Goal: Information Seeking & Learning: Find specific fact

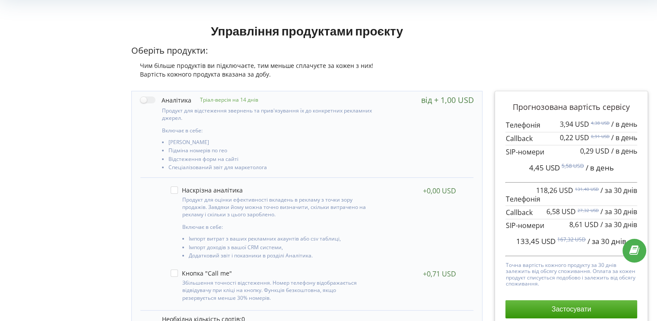
scroll to position [86, 0]
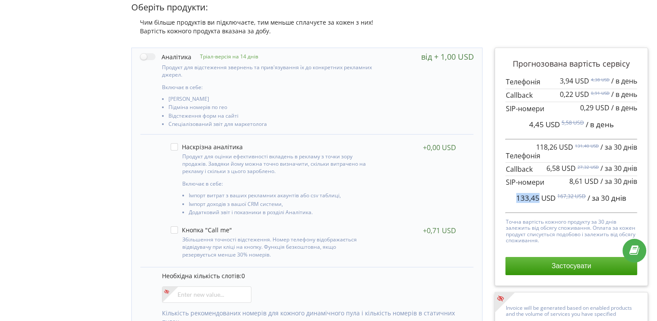
drag, startPoint x: 517, startPoint y: 199, endPoint x: 539, endPoint y: 199, distance: 21.6
click at [539, 199] on div "133,45 USD 167,32 USD / за 30 днів" at bounding box center [572, 198] width 132 height 22
copy span "133,45"
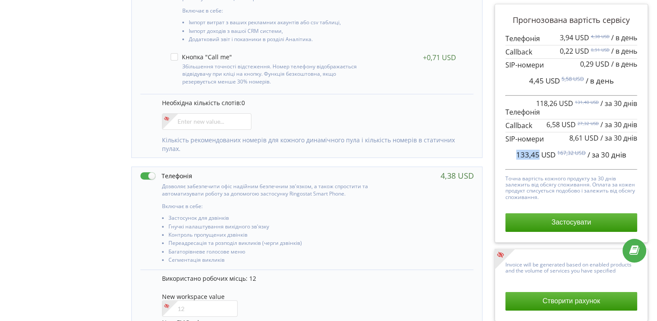
scroll to position [389, 0]
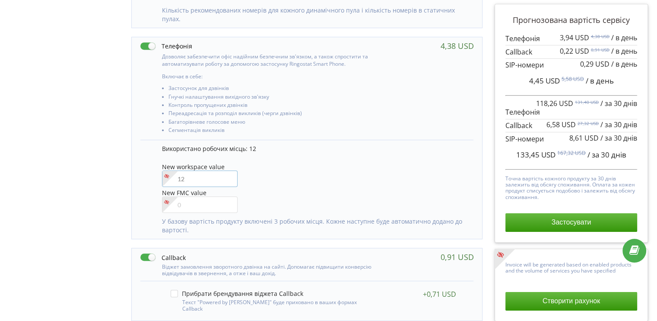
click at [183, 174] on input"] "number" at bounding box center [200, 178] width 76 height 16
type input"] "13"
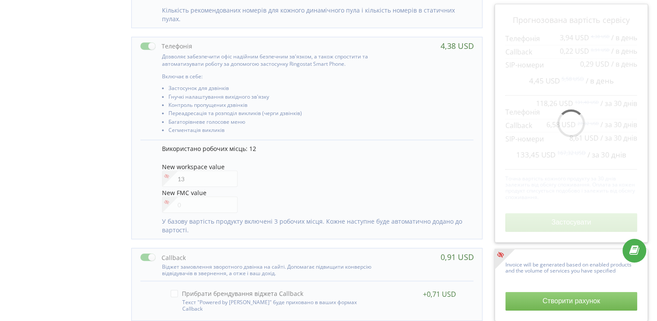
click at [85, 186] on div "Управління продуктами проєкту Оберіть продукти: Чим більше продуктів ви підключ…" at bounding box center [328, 121] width 651 height 897
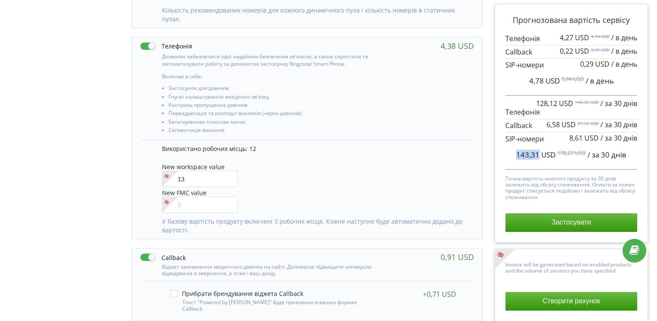
drag, startPoint x: 517, startPoint y: 155, endPoint x: 538, endPoint y: 152, distance: 21.0
click at [538, 152] on span "143,31 USD" at bounding box center [535, 155] width 39 height 10
copy span "143,31"
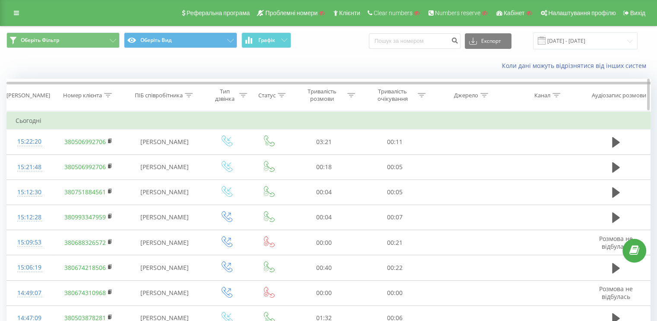
click at [104, 93] on div "Номер клієнта" at bounding box center [87, 95] width 49 height 7
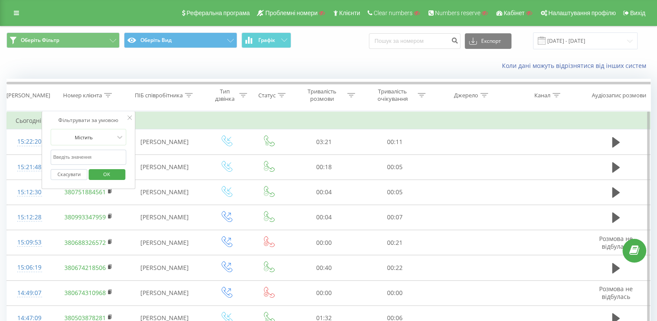
click at [73, 156] on input "text" at bounding box center [89, 157] width 76 height 15
paste input "380675250234"
click at [101, 174] on span "OK" at bounding box center [107, 173] width 24 height 13
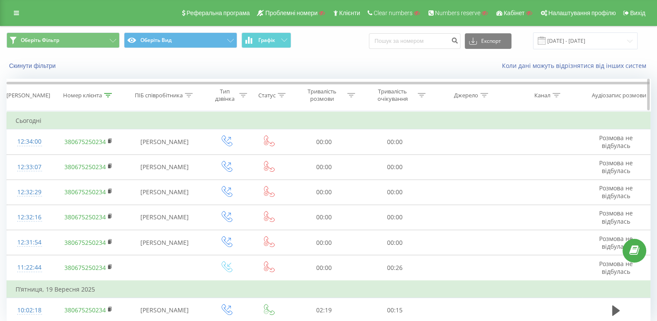
click at [108, 92] on div at bounding box center [108, 95] width 8 height 7
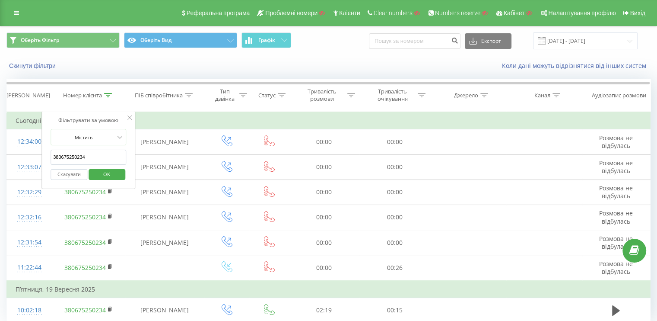
click at [108, 149] on form "Містить 380675250234 Скасувати OK" at bounding box center [89, 156] width 76 height 55
click at [106, 156] on input "380675250234" at bounding box center [89, 157] width 76 height 15
click button "OK" at bounding box center [107, 174] width 37 height 11
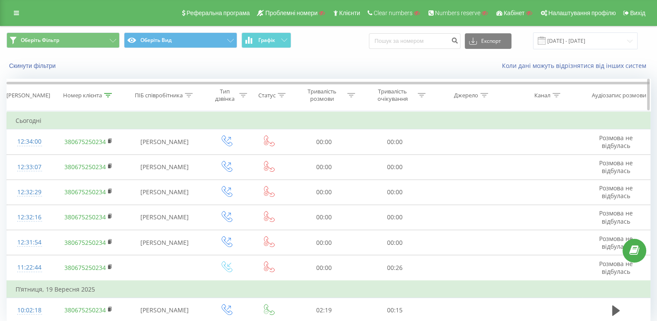
click at [99, 89] on th "Номер клієнта" at bounding box center [88, 95] width 73 height 32
click at [105, 95] on icon at bounding box center [108, 95] width 8 height 4
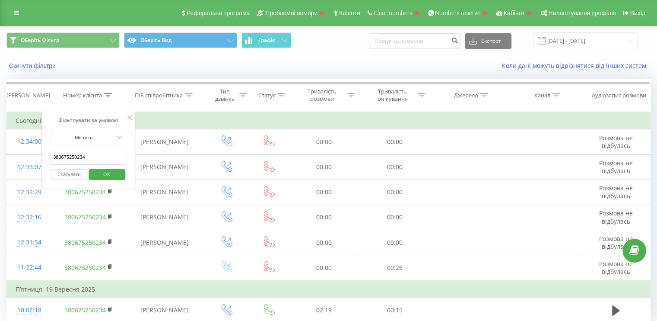
drag, startPoint x: 86, startPoint y: 155, endPoint x: 44, endPoint y: 159, distance: 42.5
click at [44, 159] on div "Фільтрувати за умовою Містить 380675250234 Скасувати OK" at bounding box center [88, 150] width 94 height 78
paste input "61729060"
type input "380661729060"
click at [101, 176] on span "OK" at bounding box center [107, 173] width 24 height 13
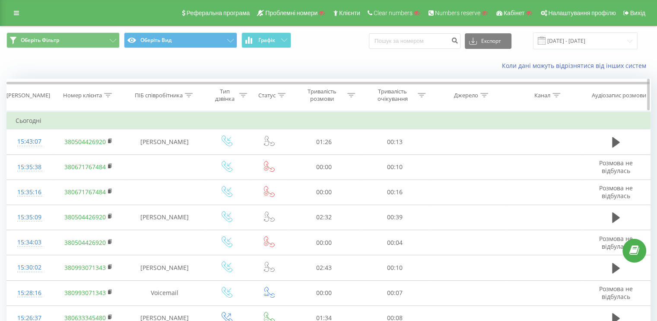
click at [109, 88] on th "Номер клієнта" at bounding box center [88, 95] width 73 height 32
click at [108, 90] on th "Номер клієнта" at bounding box center [88, 95] width 73 height 32
click at [108, 93] on icon at bounding box center [108, 95] width 8 height 4
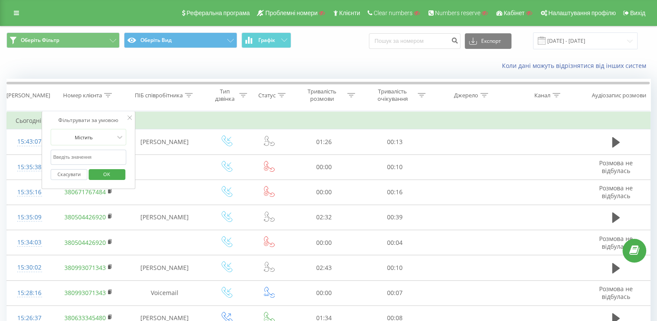
click at [97, 158] on input "text" at bounding box center [89, 157] width 76 height 15
paste input "380675250234"
click at [95, 147] on form "Містить 380675250234 Скасувати OK" at bounding box center [89, 156] width 76 height 55
click at [110, 175] on span "OK" at bounding box center [107, 173] width 24 height 13
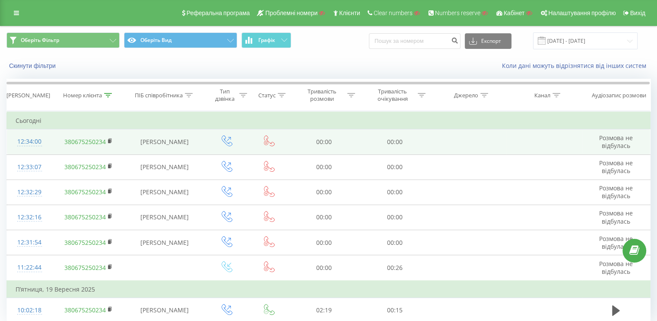
scroll to position [33, 0]
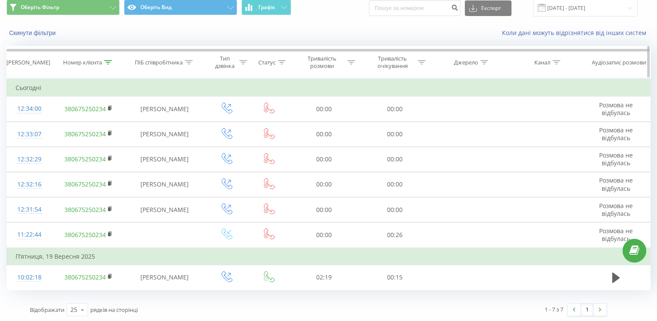
click at [115, 62] on div "Номер клієнта" at bounding box center [88, 62] width 73 height 7
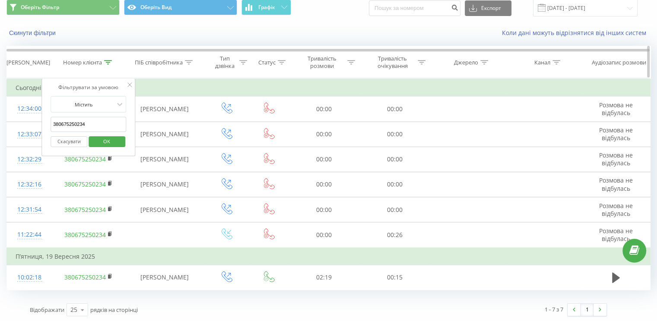
click at [112, 62] on icon at bounding box center [108, 62] width 8 height 4
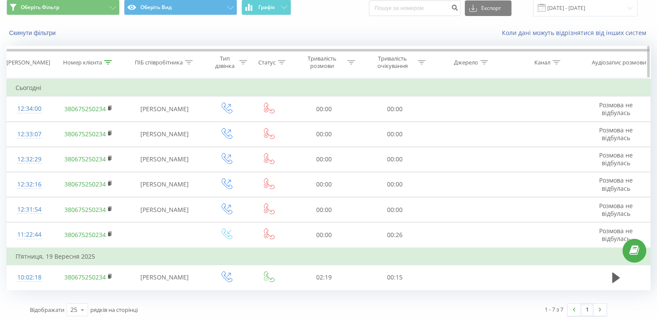
click at [111, 63] on icon at bounding box center [108, 62] width 8 height 4
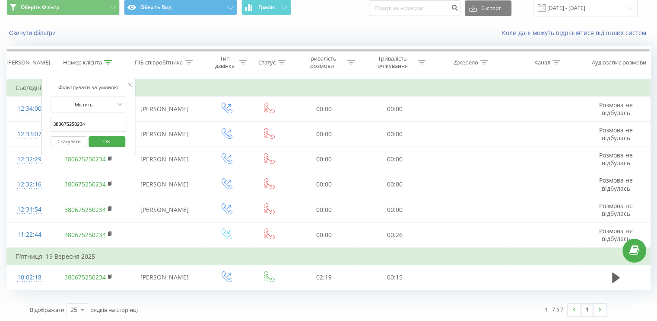
click at [86, 125] on input "380675250234" at bounding box center [89, 124] width 76 height 15
paste input "61729060"
click at [94, 137] on button "OK" at bounding box center [107, 141] width 37 height 11
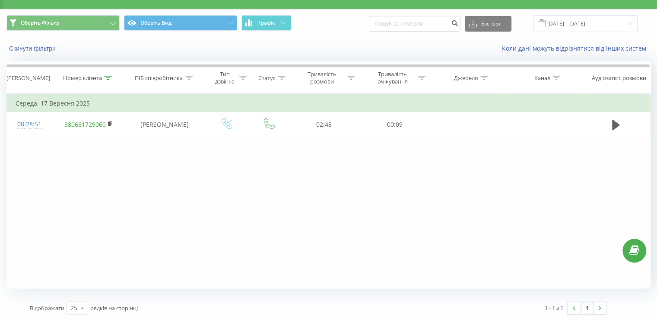
scroll to position [17, 0]
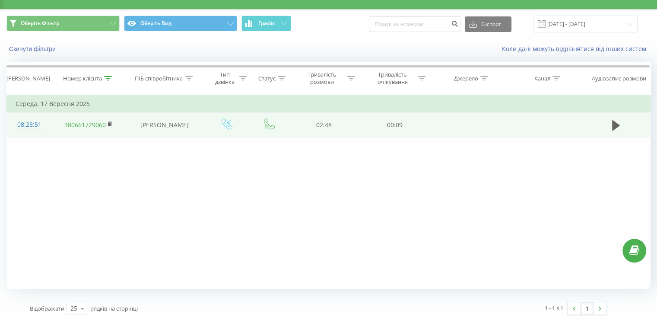
click at [29, 124] on div "08:28:51" at bounding box center [30, 124] width 28 height 17
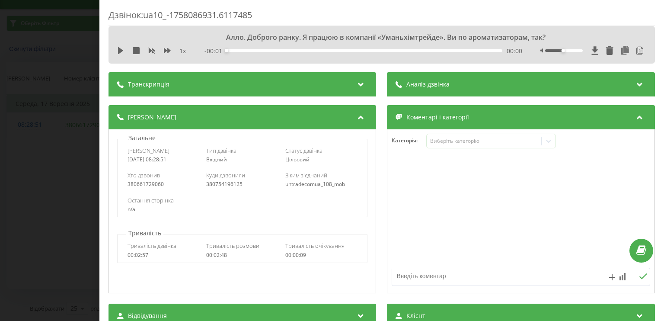
click at [420, 89] on div "Аналіз дзвінка" at bounding box center [521, 84] width 268 height 24
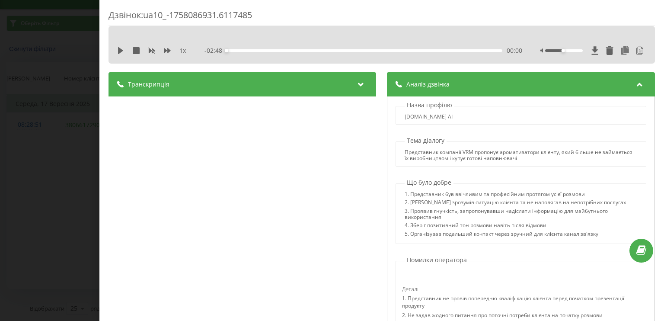
click at [255, 89] on div "Транскрипція" at bounding box center [242, 84] width 268 height 24
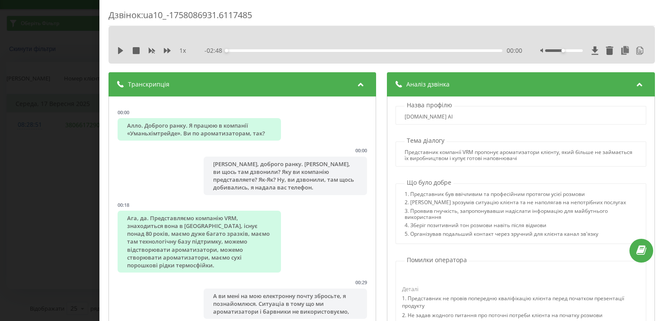
click at [27, 182] on div "Дзвінок : ua10_-1758086931.6117485 1 x - 02:48 00:00 00:00 Транскрипція 00:00 А…" at bounding box center [332, 160] width 664 height 321
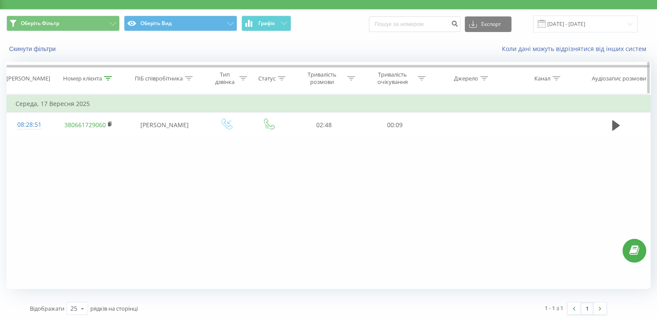
click at [110, 78] on icon at bounding box center [108, 78] width 8 height 4
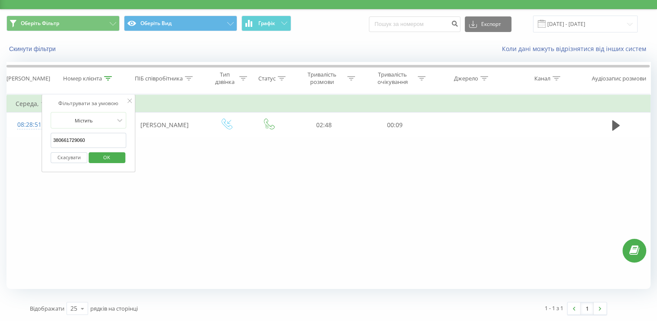
drag, startPoint x: 88, startPoint y: 136, endPoint x: 50, endPoint y: 137, distance: 38.0
click at [50, 137] on div "Фільтрувати за умовою Містить 380661729060 Скасувати OK" at bounding box center [88, 133] width 94 height 78
paste input "75250234"
click at [112, 137] on input "380675250234" at bounding box center [89, 140] width 76 height 15
click at [127, 127] on div "Фільтрувати за умовою Містить 380675250234 Скасувати OK" at bounding box center [88, 133] width 94 height 78
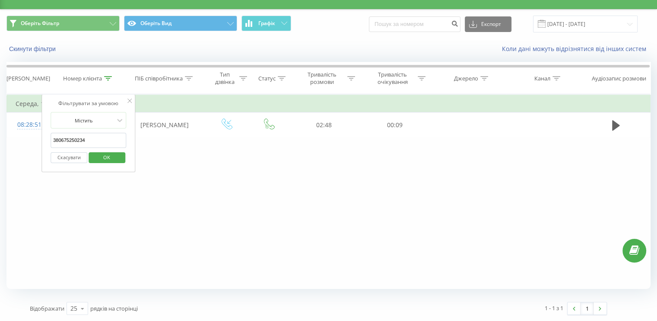
click at [114, 157] on span "OK" at bounding box center [107, 156] width 24 height 13
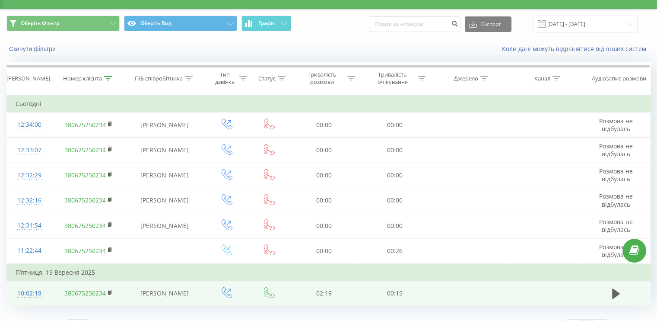
click at [29, 293] on div "10:02:18" at bounding box center [30, 293] width 28 height 17
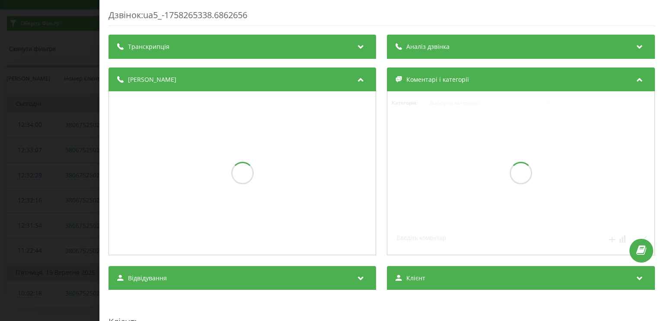
click at [252, 51] on div "Транскрипція" at bounding box center [242, 47] width 268 height 24
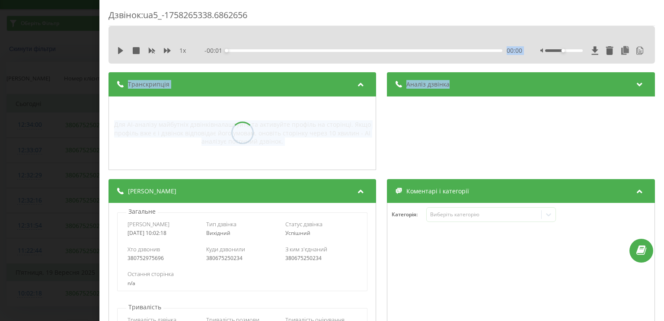
drag, startPoint x: 458, startPoint y: 42, endPoint x: 444, endPoint y: 70, distance: 31.7
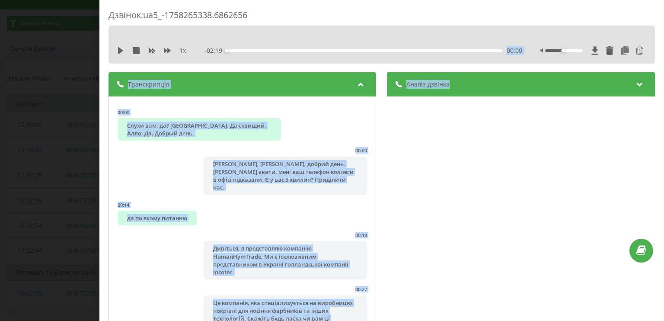
click at [475, 81] on div "Аналіз дзвінка" at bounding box center [521, 84] width 268 height 24
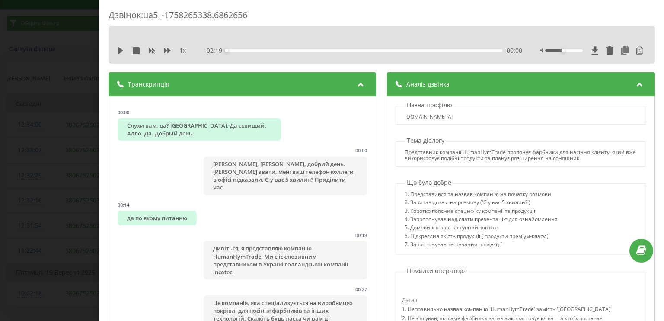
drag, startPoint x: 67, startPoint y: 115, endPoint x: 128, endPoint y: 53, distance: 86.8
click at [67, 115] on div "Дзвінок : ua5_-1758265338.6862656 1 x - 02:19 00:00 00:00 Транскрипція 00:00 Сл…" at bounding box center [332, 160] width 664 height 321
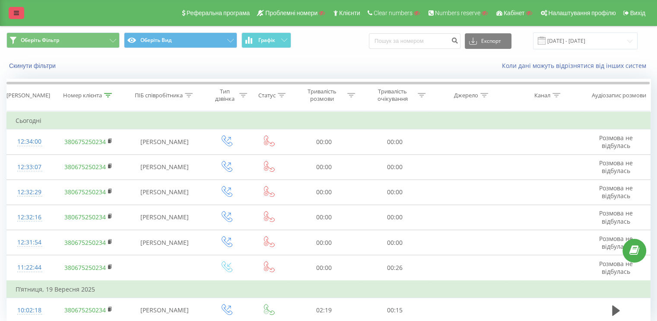
click at [14, 13] on icon at bounding box center [16, 13] width 5 height 6
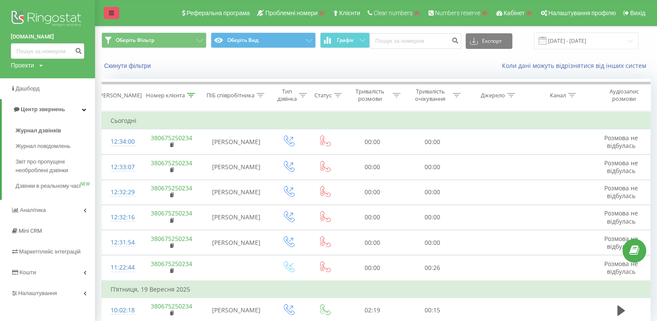
click at [112, 10] on icon at bounding box center [111, 13] width 5 height 6
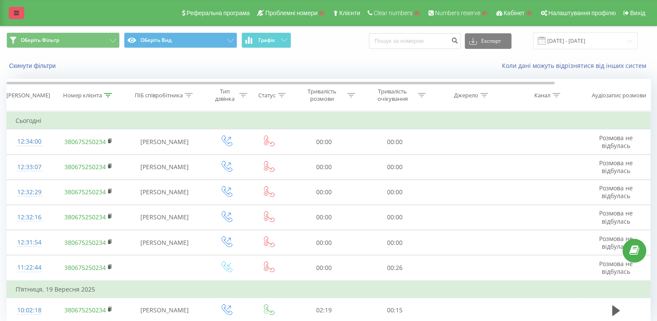
click at [11, 17] on link at bounding box center [17, 13] width 16 height 12
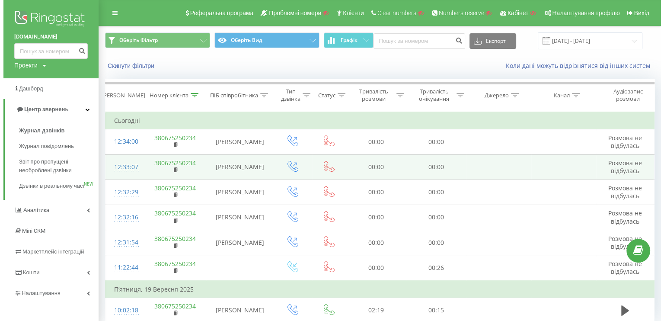
scroll to position [33, 0]
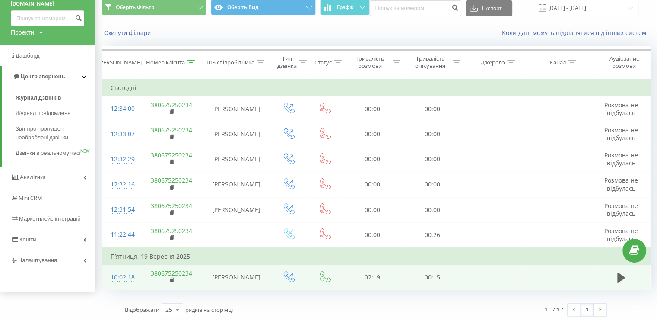
click at [121, 275] on div "10:02:18" at bounding box center [121, 277] width 21 height 17
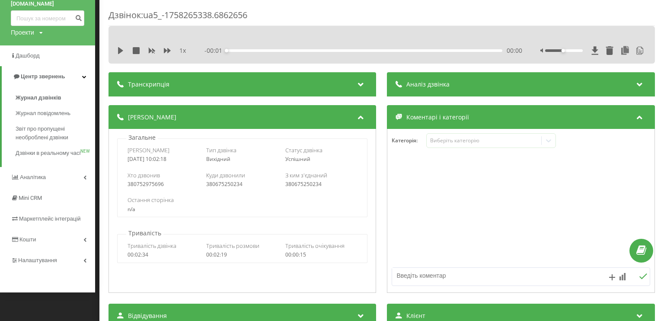
click at [444, 80] on span "Аналіз дзвінка" at bounding box center [428, 84] width 43 height 9
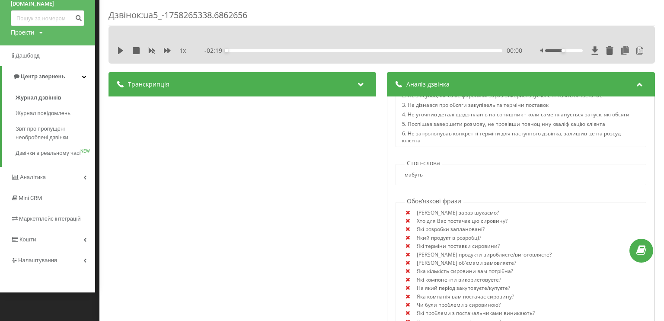
click at [290, 99] on div "Транскрипція 00:00 Слухи вам, да? Угу. Да сквищий. Алло. Да. Добрый день. 00:00…" at bounding box center [242, 235] width 268 height 327
click at [296, 89] on div "Транскрипція" at bounding box center [242, 84] width 268 height 24
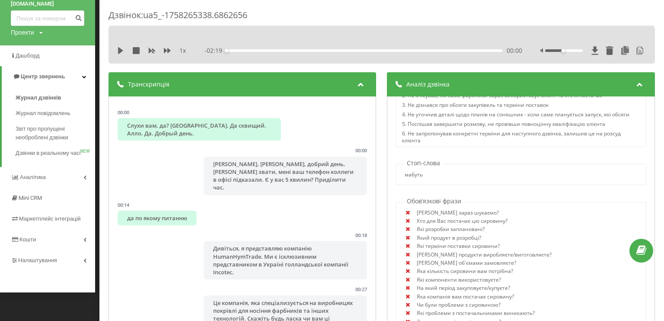
click at [362, 89] on div at bounding box center [362, 84] width 12 height 11
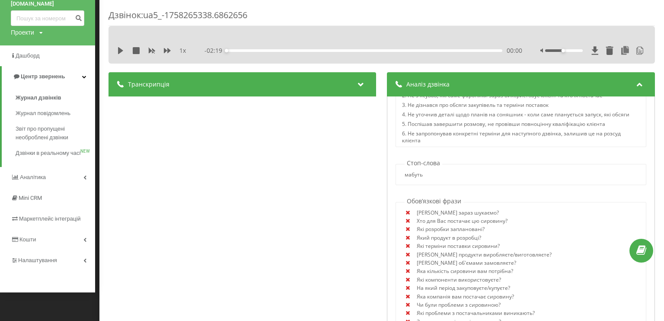
click at [99, 124] on div "Дзвінок : ua5_-1758265338.6862656 1 x - 02:19 00:00 00:00 Транскрипція 00:00 Сл…" at bounding box center [332, 160] width 664 height 321
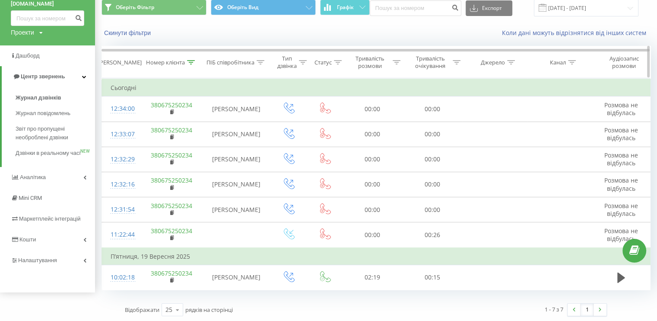
click at [194, 61] on icon at bounding box center [191, 62] width 8 height 4
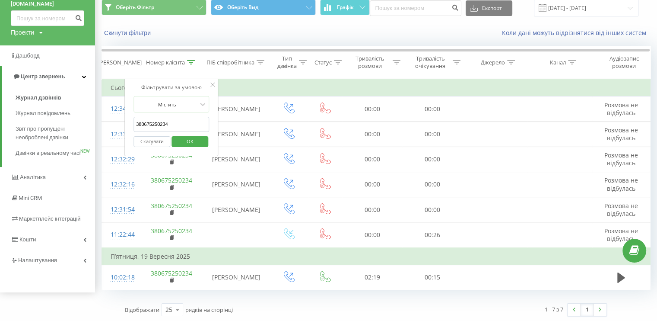
click at [160, 127] on input "380675250234" at bounding box center [172, 124] width 76 height 15
click at [186, 117] on input "380675250234" at bounding box center [172, 124] width 76 height 15
click at [190, 112] on form "Містить 380675250234 Скасувати OK" at bounding box center [172, 123] width 76 height 55
click at [189, 138] on span "OK" at bounding box center [190, 140] width 24 height 13
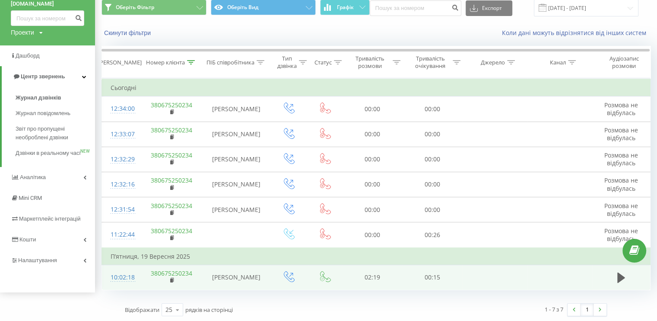
click at [116, 273] on div "10:02:18" at bounding box center [121, 277] width 21 height 17
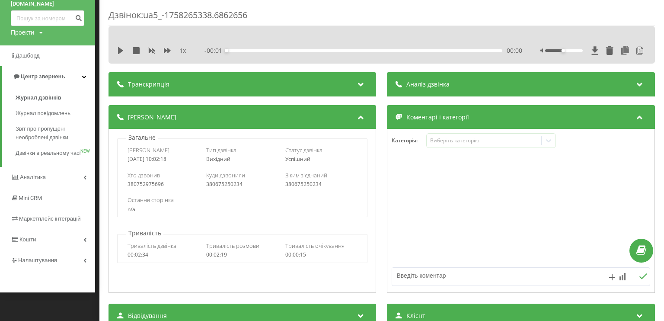
click at [458, 87] on div "Аналіз дзвінка" at bounding box center [521, 84] width 268 height 24
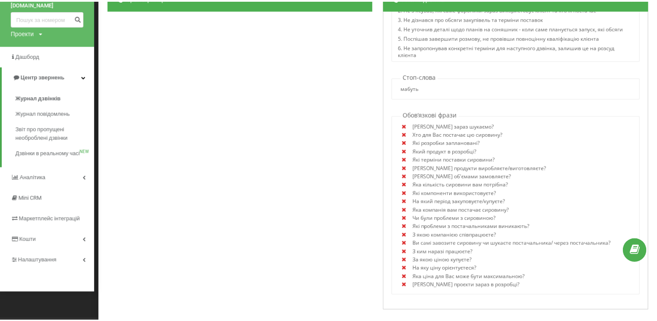
scroll to position [43, 0]
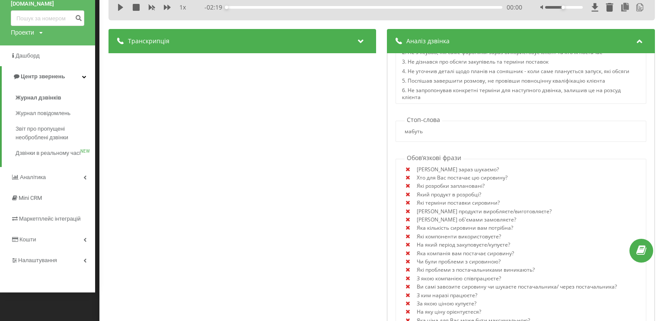
click at [97, 134] on div "Дзвінок : ua5_-1758265338.6862656 1 x - 02:19 00:00 00:00 Транскрипція 00:00 Сл…" at bounding box center [332, 160] width 664 height 321
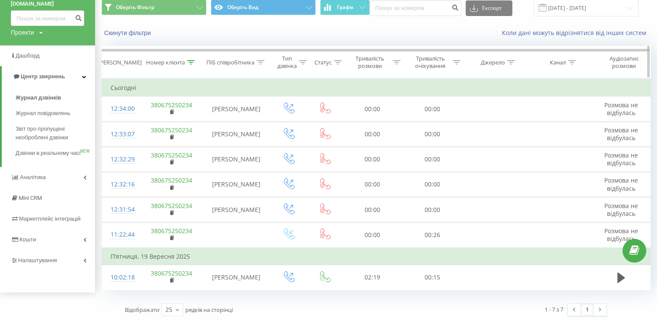
click at [189, 61] on icon at bounding box center [191, 62] width 8 height 4
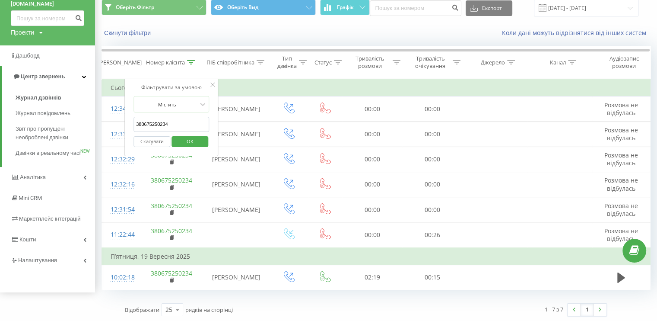
click at [178, 123] on input "380675250234" at bounding box center [172, 124] width 76 height 15
paste input "61729060"
click at [178, 137] on span "OK" at bounding box center [190, 140] width 24 height 13
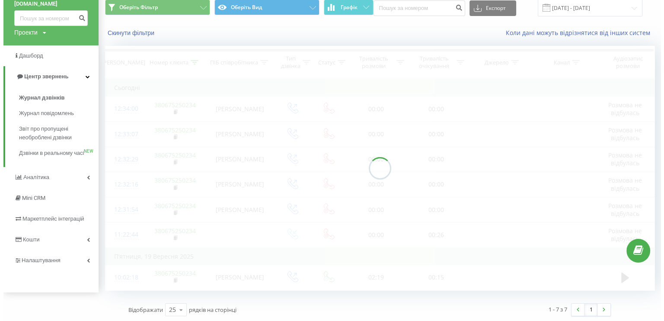
scroll to position [17, 0]
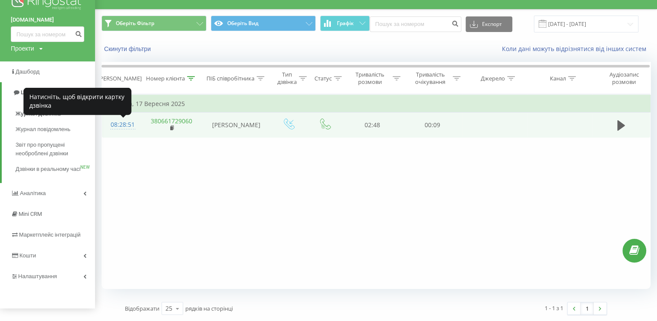
click at [116, 131] on div "08:28:51" at bounding box center [121, 124] width 21 height 17
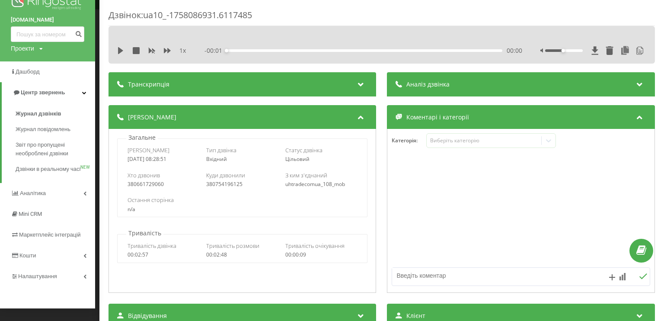
click at [464, 90] on div "Аналіз дзвінка" at bounding box center [521, 84] width 268 height 24
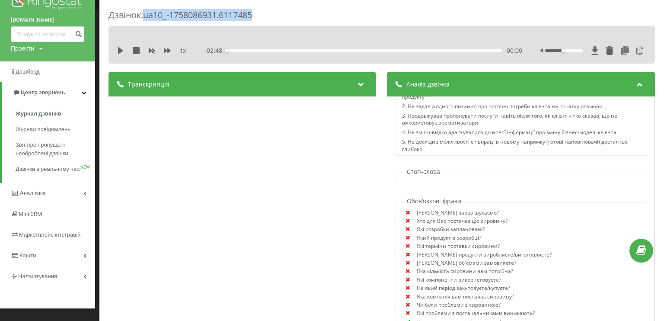
drag, startPoint x: 268, startPoint y: 16, endPoint x: 147, endPoint y: 19, distance: 121.9
click at [147, 19] on div "Дзвінок : ua10_-1758086931.6117485" at bounding box center [381, 17] width 546 height 17
copy div "ua10_-1758086931.6117485"
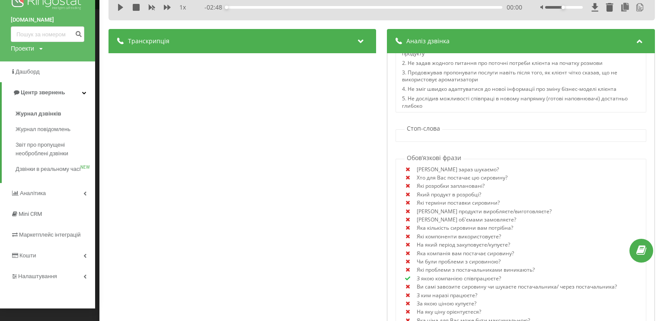
click at [95, 123] on div "Дзвінок : ua10_-1758086931.6117485 1 x - 02:48 00:00 00:00 Транскрипція 00:00 А…" at bounding box center [332, 160] width 664 height 321
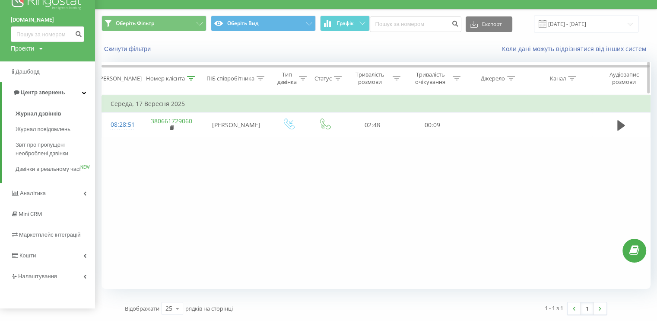
click at [195, 76] on div "Номер клієнта" at bounding box center [171, 78] width 63 height 7
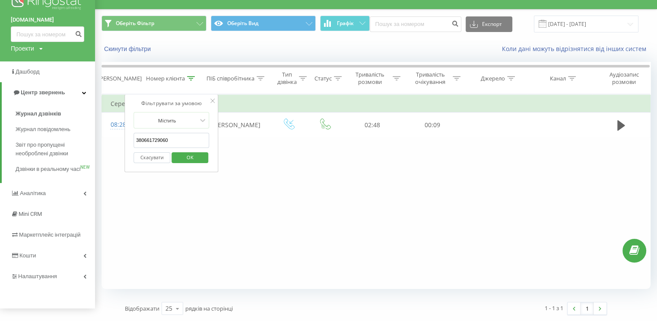
click at [158, 141] on input "380661729060" at bounding box center [172, 140] width 76 height 15
paste input "75250234"
click at [151, 137] on input "380675250234" at bounding box center [172, 140] width 76 height 15
click at [141, 134] on input "380675250234" at bounding box center [172, 140] width 76 height 15
type input "380675250234"
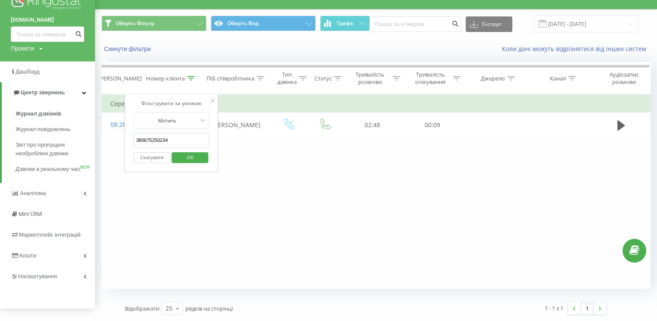
click at [136, 129] on form "Містить 380675250234 Скасувати OK" at bounding box center [172, 139] width 76 height 55
click at [184, 155] on span "OK" at bounding box center [190, 156] width 24 height 13
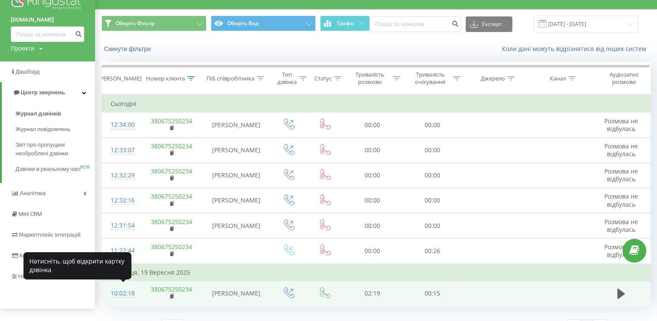
click at [128, 293] on div "10:02:18" at bounding box center [121, 293] width 21 height 17
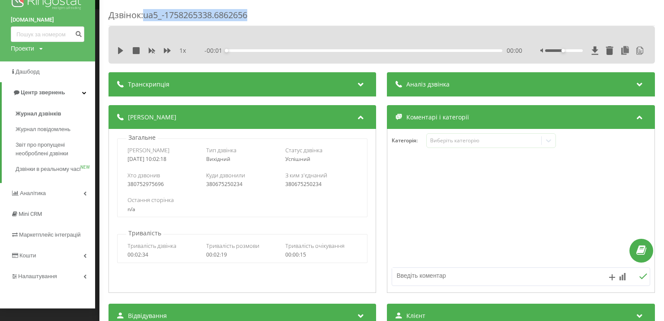
drag, startPoint x: 266, startPoint y: 18, endPoint x: 147, endPoint y: 18, distance: 119.3
click at [147, 18] on div "Дзвінок : ua5_-1758265338.6862656" at bounding box center [381, 17] width 546 height 17
copy div "ua5_-1758265338.6862656"
drag, startPoint x: 120, startPoint y: 147, endPoint x: 178, endPoint y: 157, distance: 59.7
click at [178, 157] on div "Дата дзвінка 2025-09-19 10:02:18 Тип дзвінка Вихідний Статус дзвінка Успішний" at bounding box center [242, 154] width 249 height 25
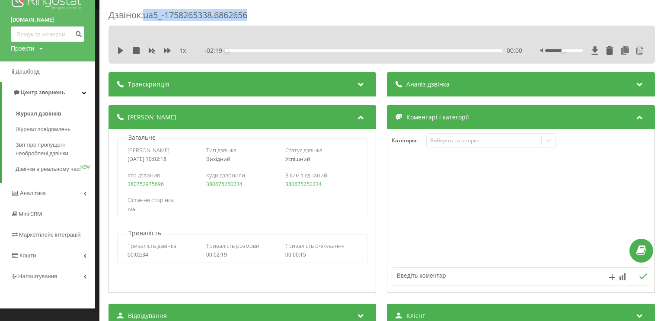
copy div "Дата дзвінка 2025-09-19 10:02:18"
click at [190, 164] on div "Дата дзвінка 2025-09-19 10:02:18 Тип дзвінка Вихідний Статус дзвінка Успішний" at bounding box center [242, 154] width 249 height 25
click at [456, 89] on div "Аналіз дзвінка" at bounding box center [521, 84] width 268 height 24
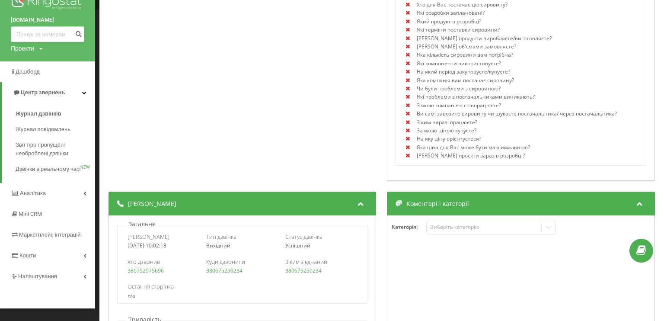
scroll to position [43, 0]
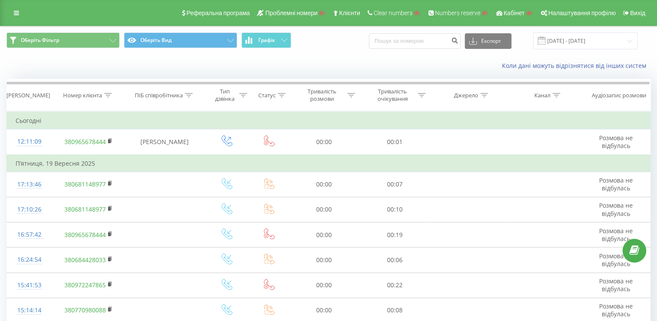
drag, startPoint x: 204, startPoint y: 198, endPoint x: 211, endPoint y: -3, distance: 201.1
click at [14, 12] on icon at bounding box center [16, 13] width 5 height 6
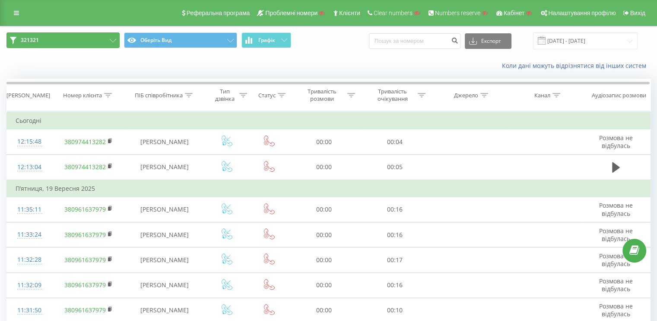
click at [116, 39] on icon at bounding box center [113, 40] width 6 height 3
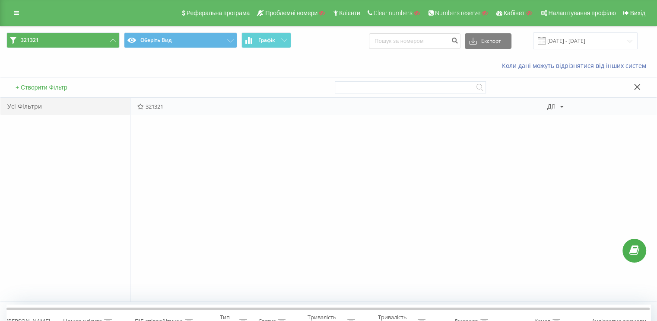
click at [554, 112] on div "321321 Дії Редагувати Копіювати Видалити За замовчуванням Поділитися" at bounding box center [394, 106] width 526 height 17
click at [553, 111] on div "321321 Дії Редагувати Копіювати Видалити За замовчуванням Поділитися" at bounding box center [394, 106] width 526 height 17
click at [552, 107] on div "Дії" at bounding box center [552, 106] width 8 height 6
click at [553, 121] on div "Редагувати" at bounding box center [589, 118] width 83 height 16
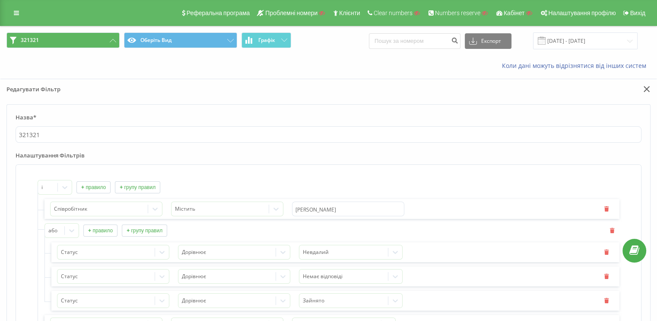
drag, startPoint x: 409, startPoint y: 299, endPoint x: 356, endPoint y: 107, distance: 198.7
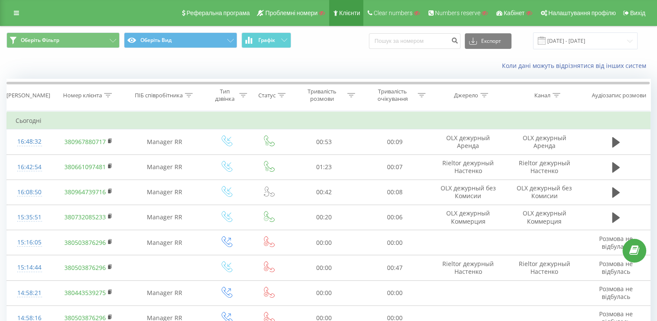
drag, startPoint x: 618, startPoint y: 140, endPoint x: 348, endPoint y: 4, distance: 301.7
click at [617, 140] on icon at bounding box center [616, 142] width 8 height 10
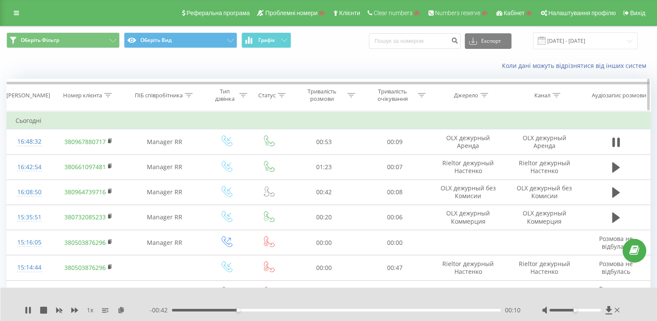
click at [108, 92] on div at bounding box center [108, 95] width 8 height 7
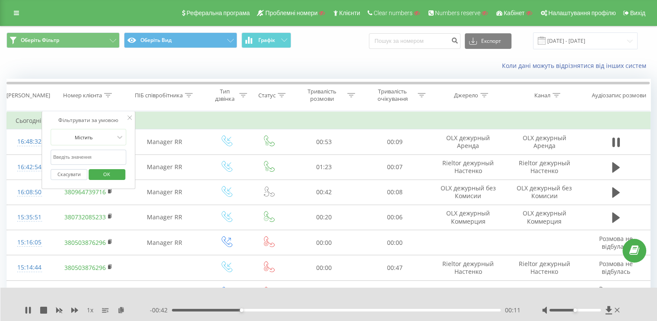
drag, startPoint x: 86, startPoint y: 152, endPoint x: 89, endPoint y: 161, distance: 9.6
click at [86, 152] on input "text" at bounding box center [89, 157] width 76 height 15
paste input "380688648046"
click at [102, 171] on span "OK" at bounding box center [107, 173] width 24 height 13
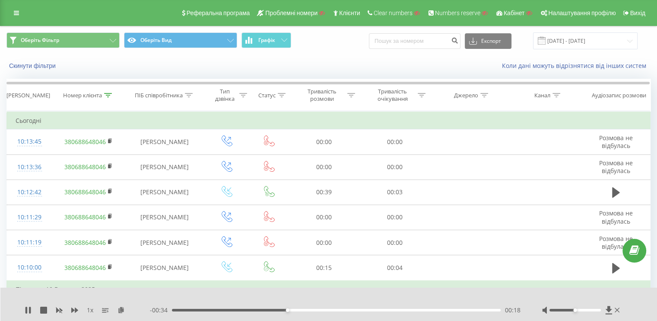
drag, startPoint x: 105, startPoint y: 94, endPoint x: 99, endPoint y: 121, distance: 27.0
click at [105, 94] on icon at bounding box center [108, 95] width 8 height 4
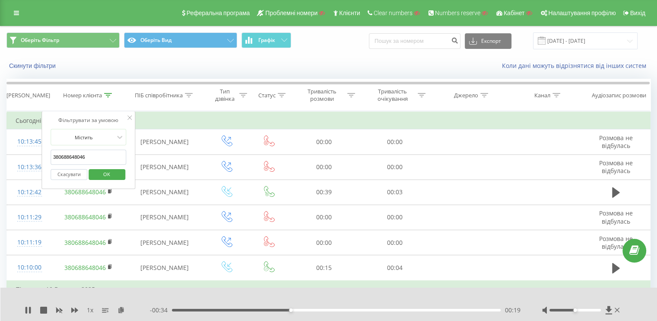
click at [76, 175] on button "Скасувати" at bounding box center [69, 174] width 37 height 11
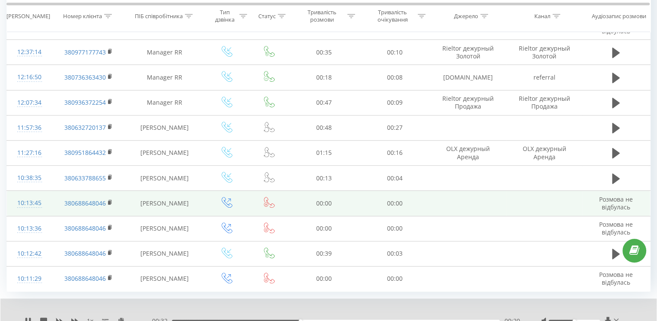
scroll to position [500, 0]
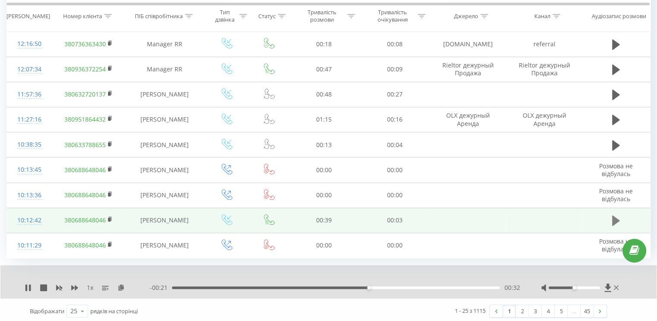
click at [612, 216] on button at bounding box center [616, 220] width 13 height 13
click at [584, 284] on div at bounding box center [582, 287] width 80 height 9
drag, startPoint x: 583, startPoint y: 284, endPoint x: 599, endPoint y: 285, distance: 16.0
click at [599, 286] on div at bounding box center [574, 287] width 51 height 3
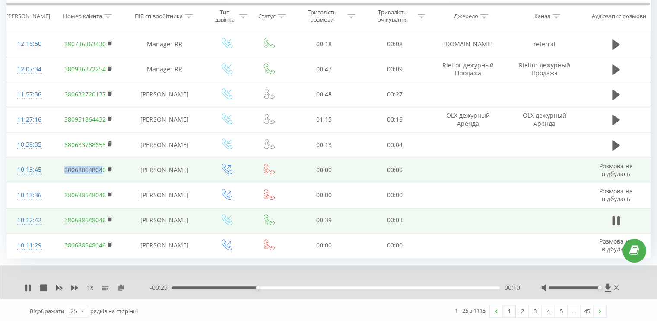
drag, startPoint x: 80, startPoint y: 164, endPoint x: 103, endPoint y: 167, distance: 24.0
click at [103, 167] on td "380688648046" at bounding box center [88, 169] width 73 height 25
click at [54, 164] on td "380688648046" at bounding box center [88, 169] width 73 height 25
drag, startPoint x: 80, startPoint y: 166, endPoint x: 105, endPoint y: 168, distance: 26.0
click at [105, 168] on td "380688648046" at bounding box center [88, 169] width 73 height 25
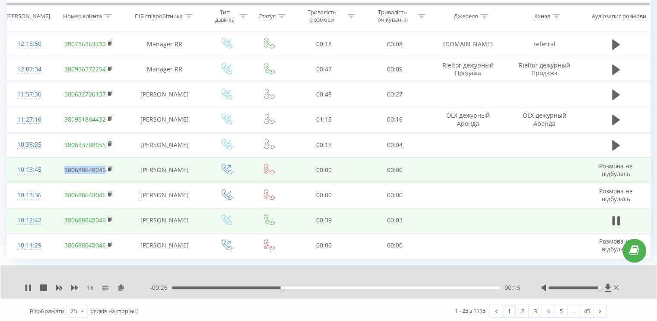
copy link "380688648046"
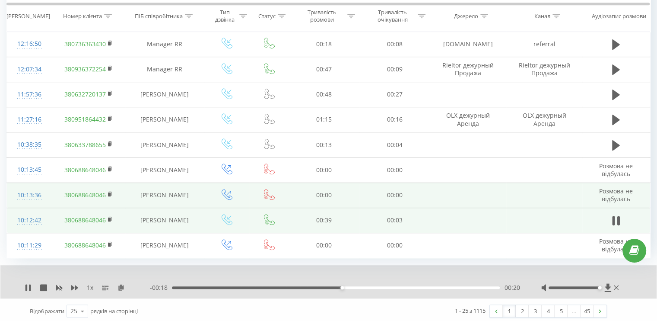
click at [441, 182] on td at bounding box center [468, 194] width 76 height 25
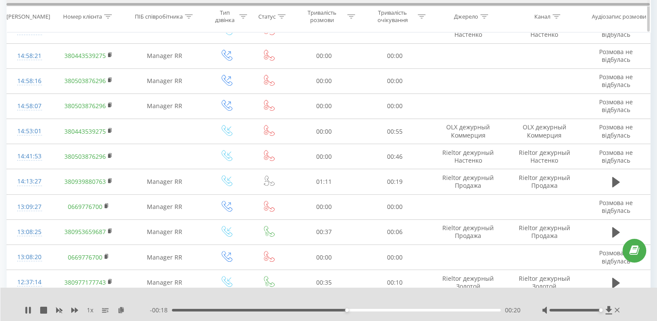
scroll to position [0, 0]
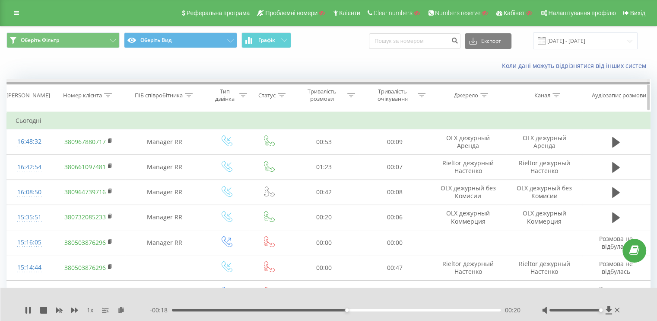
drag, startPoint x: 436, startPoint y: 187, endPoint x: 178, endPoint y: 81, distance: 278.5
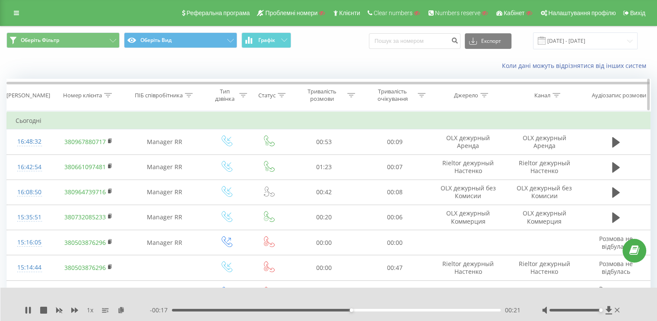
click at [105, 93] on icon at bounding box center [108, 95] width 8 height 4
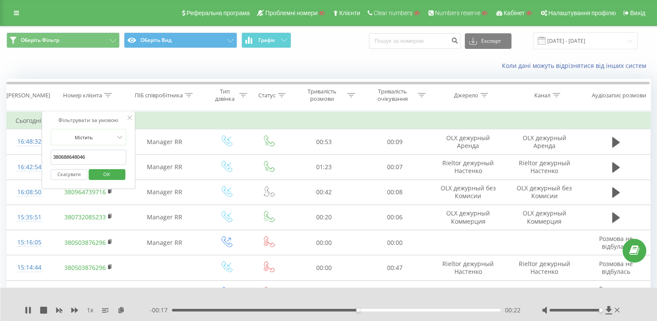
click at [70, 154] on input "380688648046" at bounding box center [89, 157] width 76 height 15
paste input "text"
type input "380688648046"
click at [98, 172] on span "OK" at bounding box center [107, 173] width 24 height 13
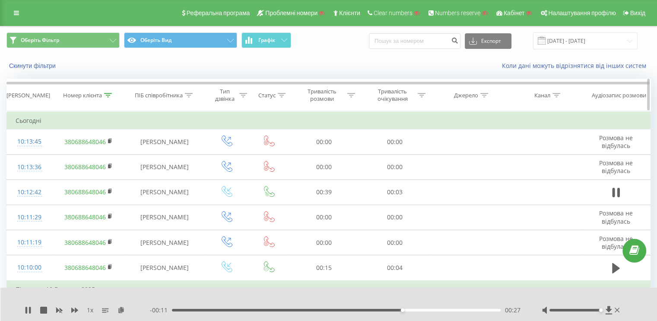
click at [109, 95] on icon at bounding box center [108, 95] width 8 height 4
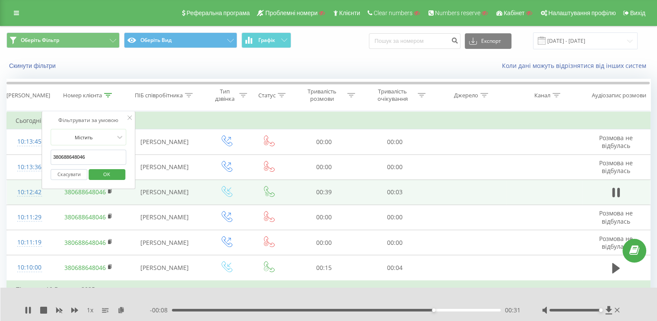
click at [210, 192] on td at bounding box center [226, 191] width 45 height 25
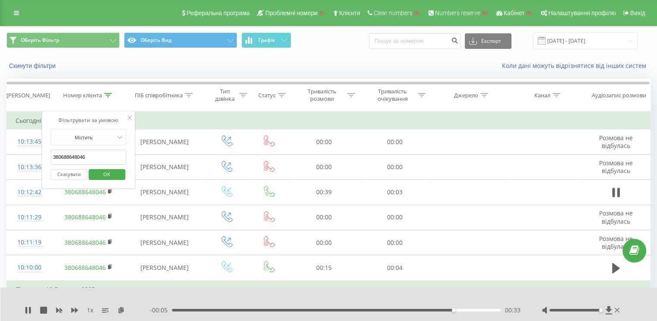
click at [66, 171] on button "Скасувати" at bounding box center [69, 174] width 37 height 11
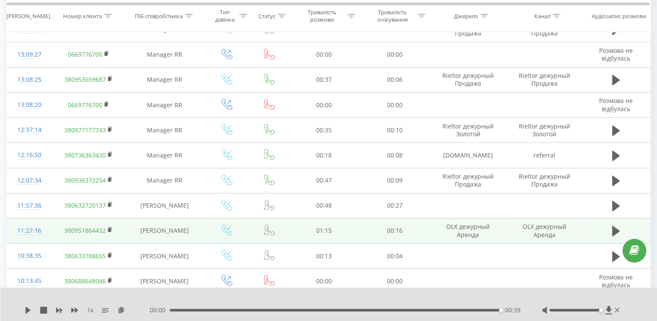
scroll to position [500, 0]
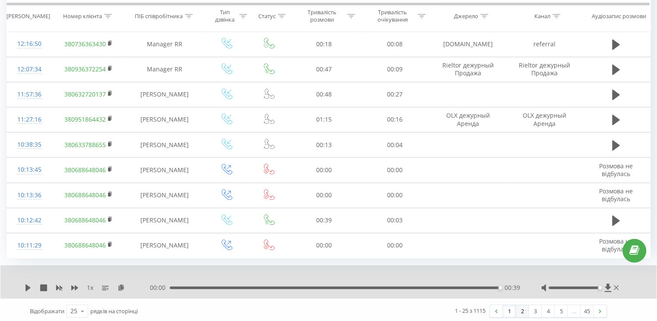
click at [522, 310] on link "2" at bounding box center [522, 311] width 13 height 12
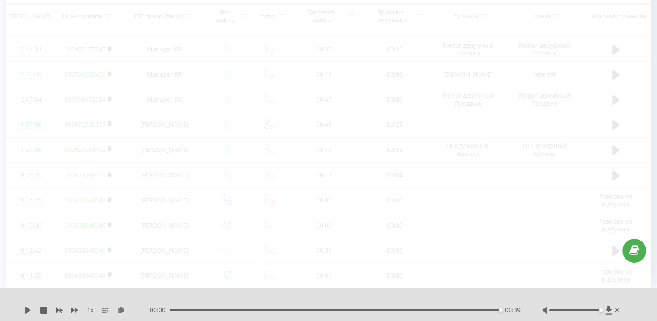
scroll to position [57, 0]
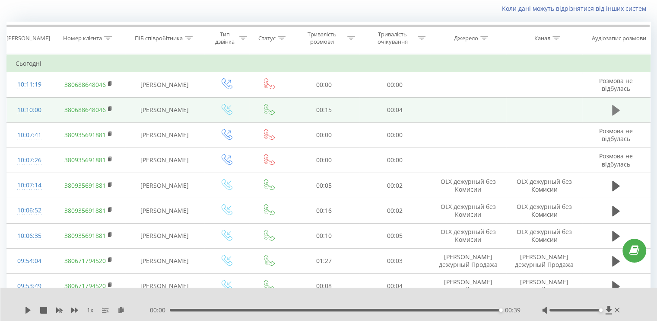
click at [613, 111] on icon at bounding box center [616, 110] width 8 height 10
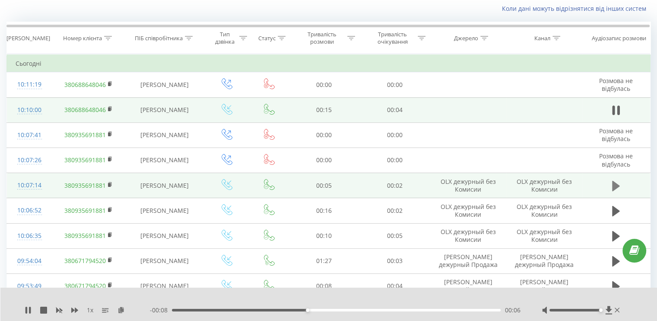
click at [612, 185] on button at bounding box center [616, 185] width 13 height 13
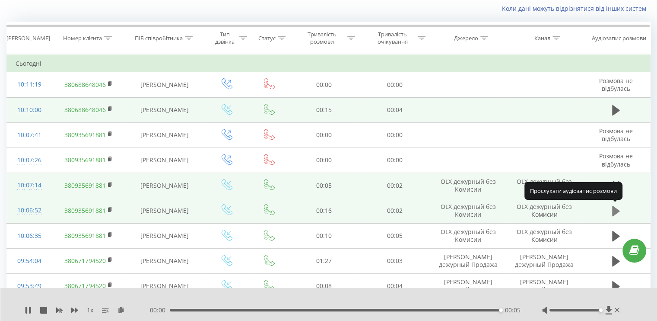
click at [610, 213] on button at bounding box center [616, 210] width 13 height 13
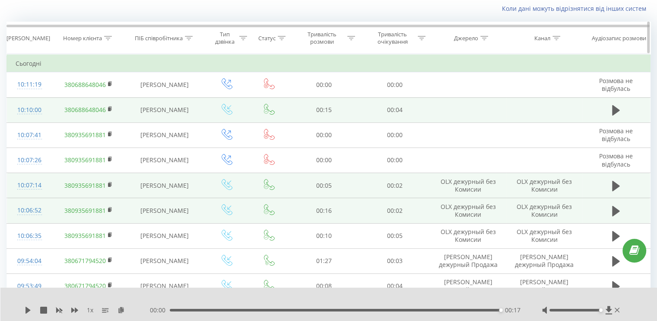
scroll to position [0, 0]
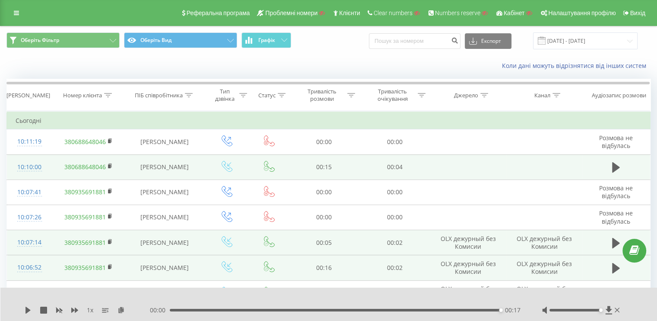
click at [26, 10] on div "Реферальна програма Проблемні номери Клієнти Clear numbers Numbers reserve Кабі…" at bounding box center [328, 13] width 657 height 26
click at [23, 12] on link at bounding box center [17, 13] width 16 height 12
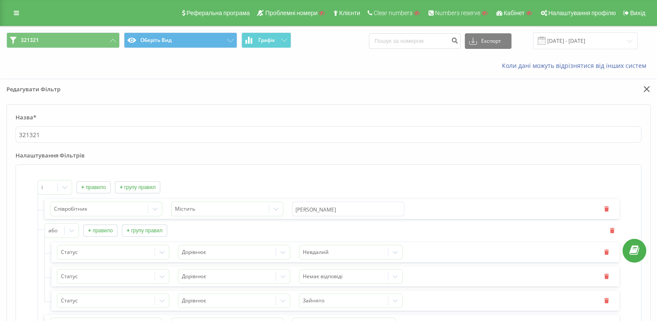
scroll to position [43, 0]
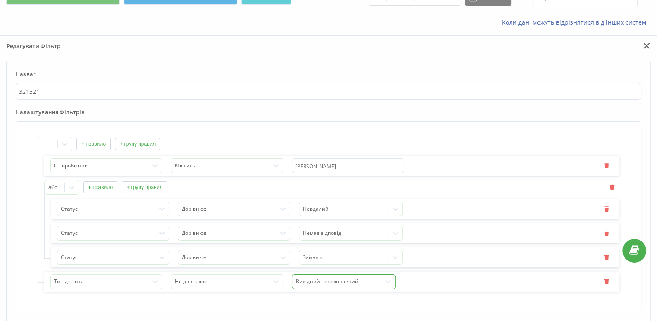
click at [322, 285] on div "Вихідний перехоплений" at bounding box center [344, 281] width 104 height 15
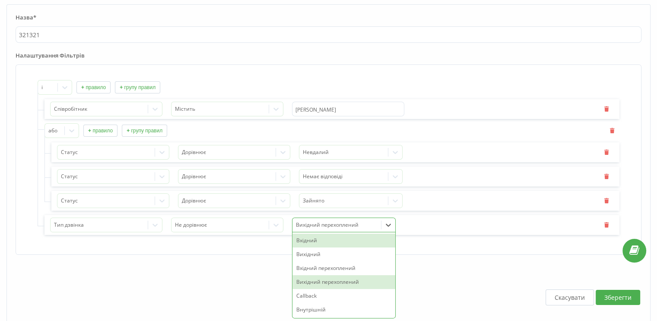
drag, startPoint x: 329, startPoint y: 250, endPoint x: 327, endPoint y: 243, distance: 6.8
click at [327, 243] on div "Вхідний Вихідний Вхідний перехоплений Вихідний перехоплений Callback Внутрішній" at bounding box center [344, 275] width 103 height 86
click at [327, 243] on div "Вхідний" at bounding box center [344, 240] width 103 height 14
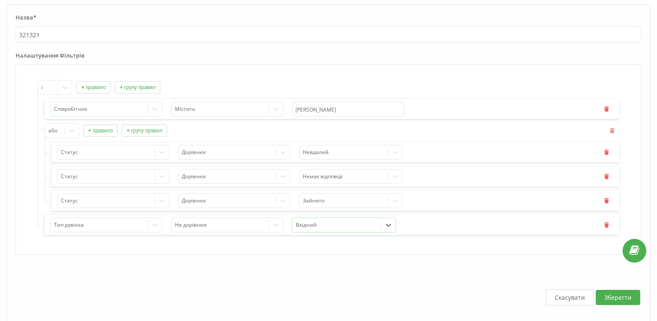
click at [609, 131] on button "button" at bounding box center [613, 130] width 13 height 7
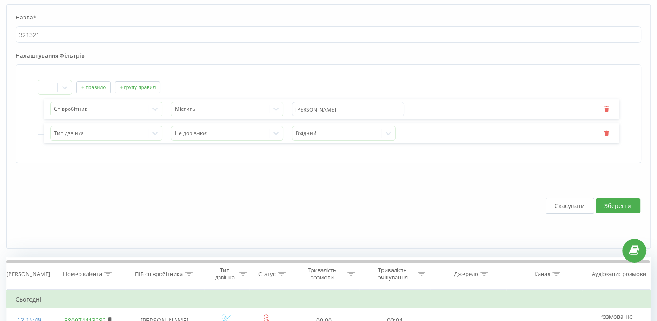
click at [128, 85] on button "+ групу правил" at bounding box center [137, 87] width 45 height 12
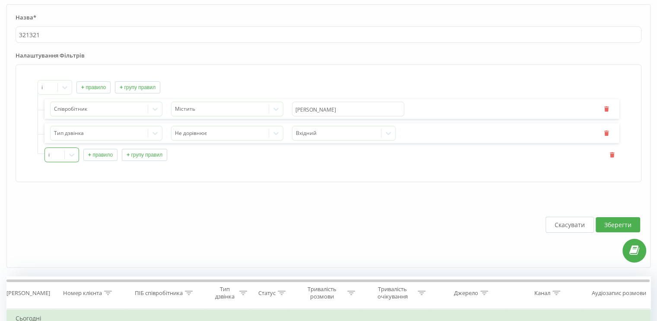
click at [69, 159] on div at bounding box center [72, 155] width 14 height 14
click at [51, 184] on div "або" at bounding box center [62, 184] width 34 height 14
click at [92, 157] on button "+ правило" at bounding box center [100, 155] width 34 height 12
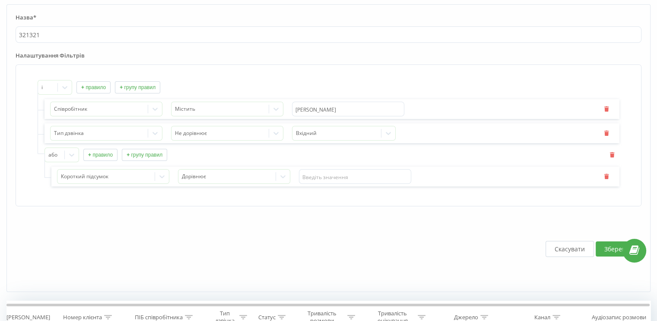
click at [92, 157] on button "+ правило" at bounding box center [100, 155] width 34 height 12
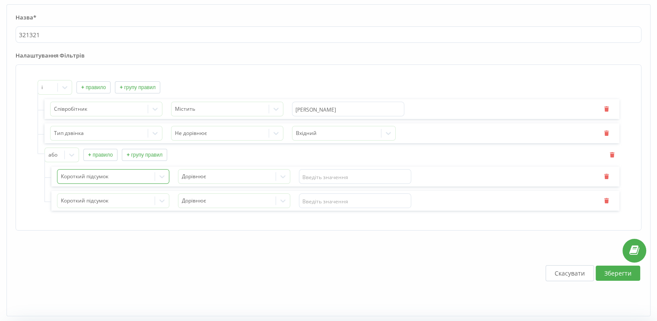
click at [86, 178] on div at bounding box center [106, 177] width 91 height 10
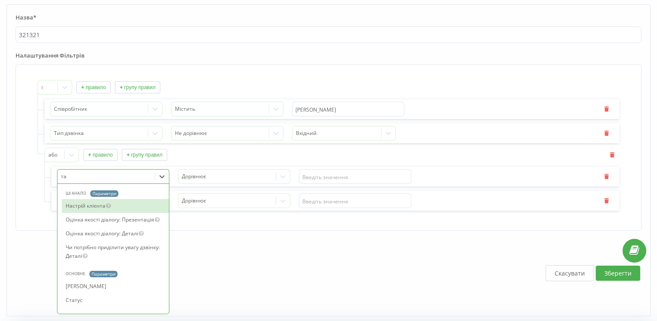
type input "тат"
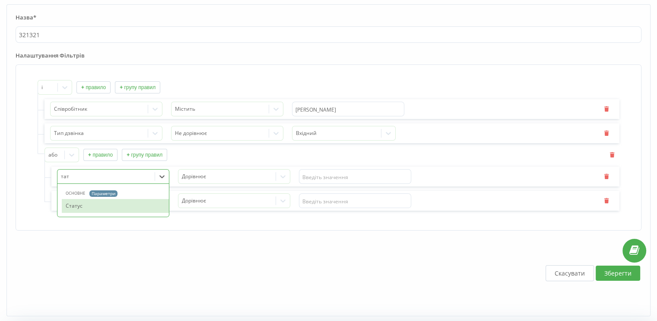
click at [76, 203] on div "Статус" at bounding box center [115, 206] width 107 height 14
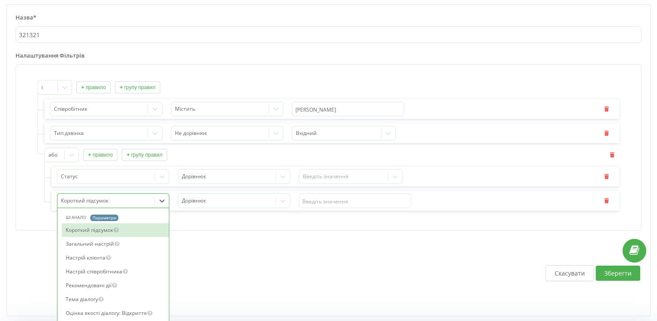
click at [78, 200] on div "73 results available. Use Up and Down to choose options, press Enter to select …" at bounding box center [113, 200] width 112 height 15
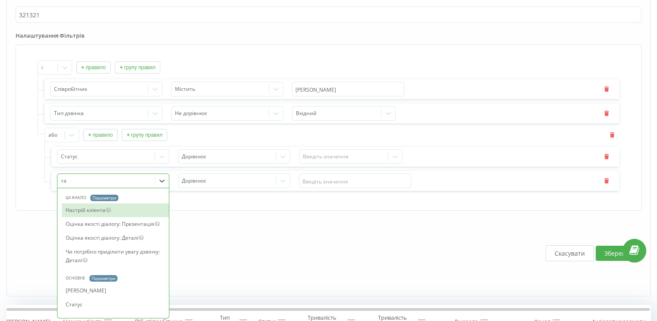
type input "тат"
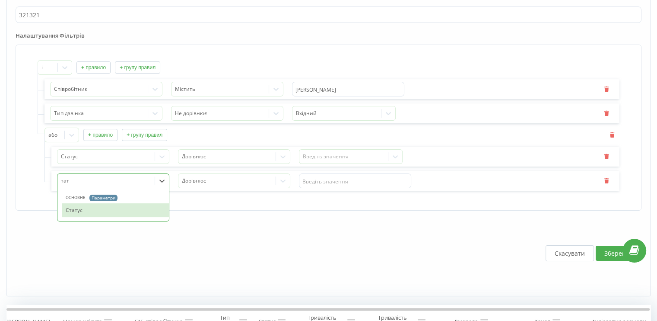
click at [79, 206] on div "Статус" at bounding box center [115, 210] width 107 height 14
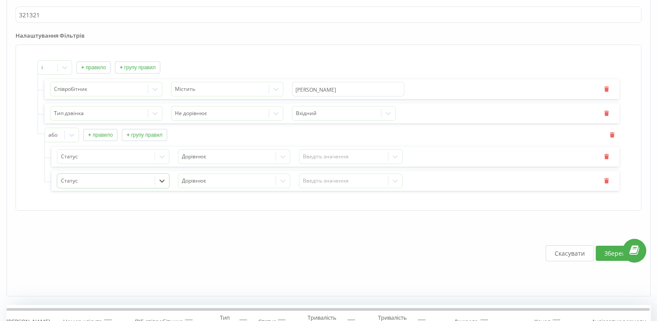
click at [206, 143] on div "або + правило + групу правил Статус Дорівнює Введіть значення option Статус, se…" at bounding box center [332, 158] width 575 height 63
click at [332, 158] on div "Введіть значення" at bounding box center [344, 156] width 82 height 7
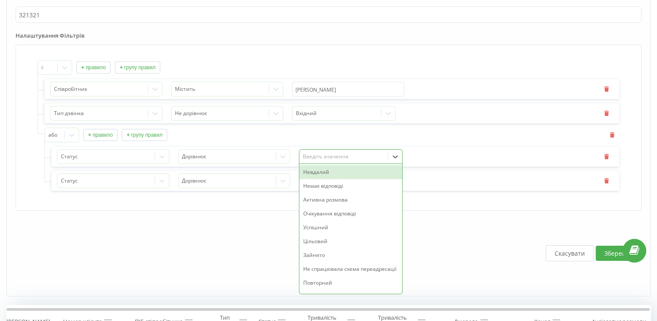
click at [326, 169] on div "Невдалий" at bounding box center [351, 172] width 103 height 14
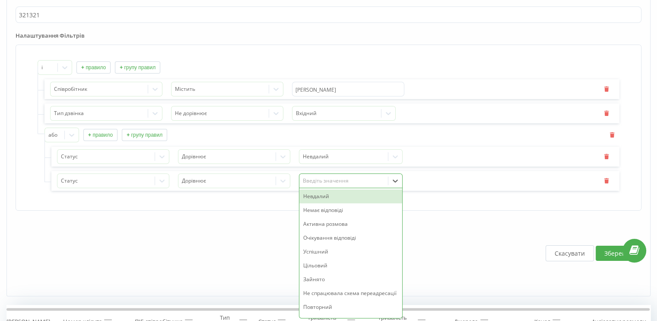
click at [326, 175] on div "Введіть значення" at bounding box center [344, 181] width 89 height 13
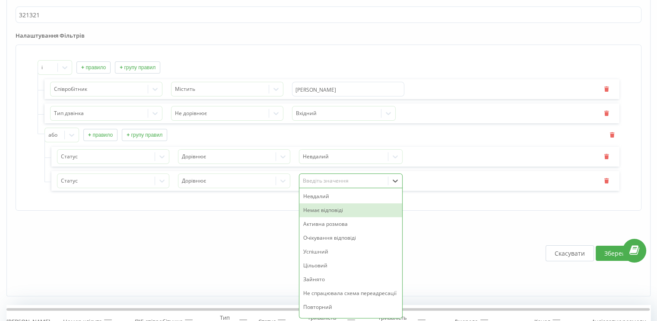
click at [329, 207] on div "Немає відповіді" at bounding box center [351, 210] width 103 height 14
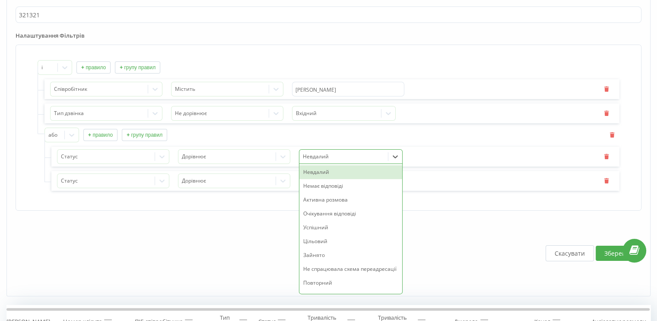
click at [327, 156] on div at bounding box center [344, 157] width 82 height 10
click at [336, 254] on div "Зайнято" at bounding box center [351, 255] width 103 height 14
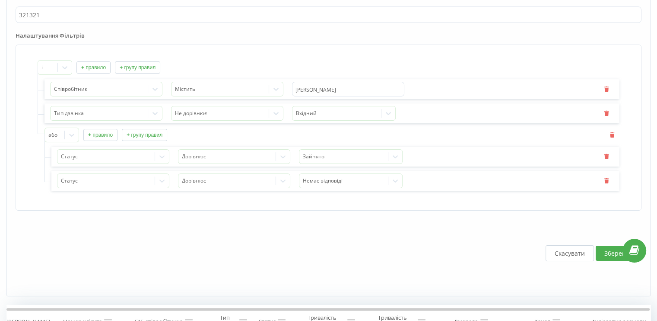
click at [603, 250] on button "Зберегти" at bounding box center [618, 252] width 45 height 15
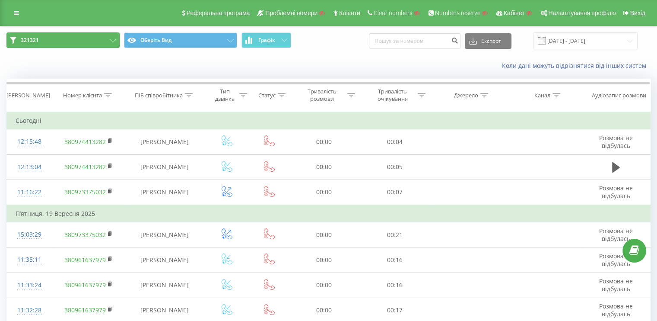
click at [108, 37] on button "321321" at bounding box center [62, 40] width 113 height 16
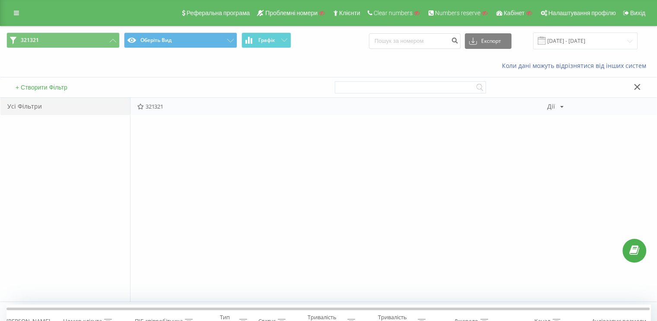
click at [548, 109] on div "Дії" at bounding box center [552, 106] width 8 height 6
click at [550, 117] on div "Редагувати" at bounding box center [589, 118] width 83 height 16
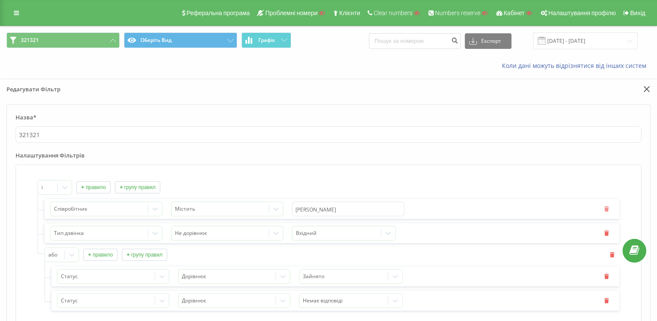
click at [609, 210] on button "button" at bounding box center [607, 208] width 13 height 7
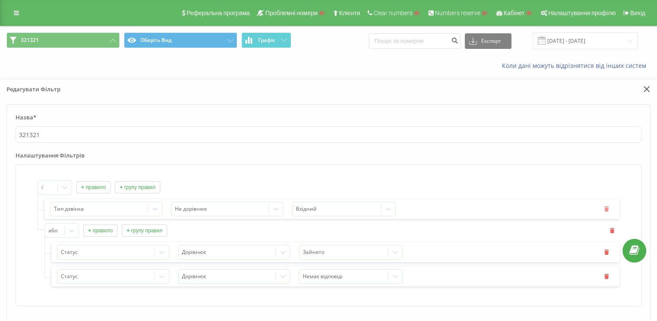
click at [609, 210] on button "button" at bounding box center [607, 208] width 13 height 7
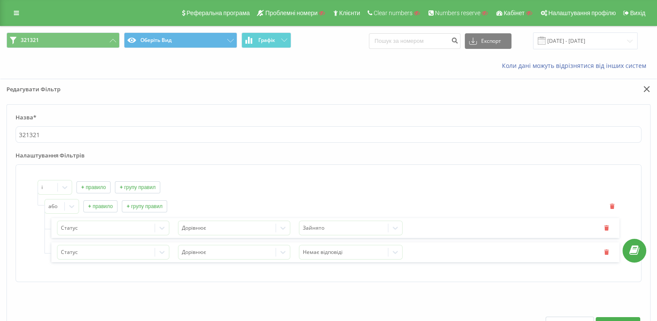
click at [609, 210] on div "або + правило + групу правил" at bounding box center [332, 206] width 575 height 15
click at [613, 203] on icon "button" at bounding box center [612, 205] width 6 height 5
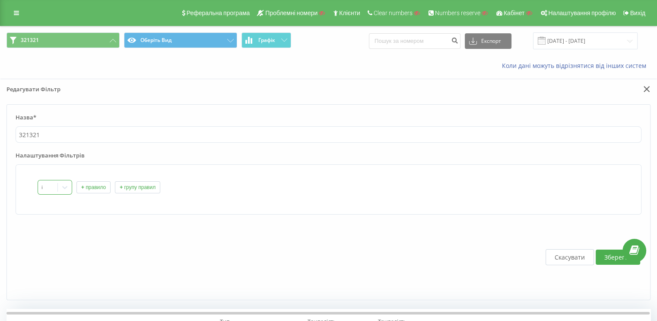
click at [56, 185] on div "і" at bounding box center [47, 187] width 19 height 13
click at [51, 215] on div "або" at bounding box center [55, 217] width 34 height 14
click at [139, 189] on button "+ групу правил" at bounding box center [137, 187] width 45 height 12
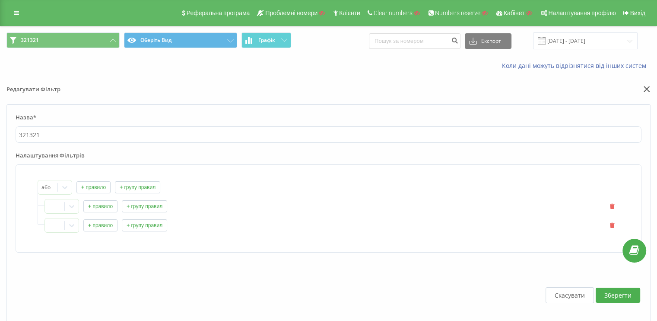
click at [139, 189] on button "+ групу правил" at bounding box center [137, 187] width 45 height 12
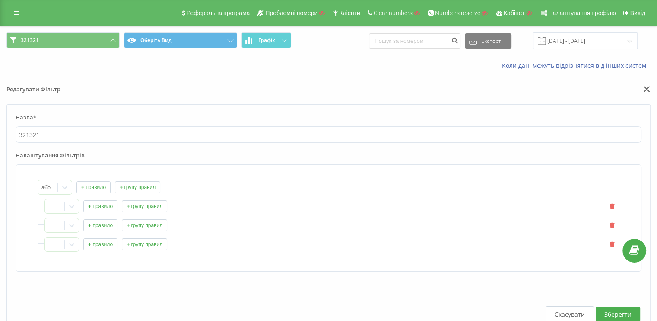
click at [617, 212] on div "і + правило + групу правил" at bounding box center [332, 206] width 575 height 15
click at [612, 209] on div "і + правило + групу правил" at bounding box center [332, 206] width 575 height 15
click at [612, 208] on button "button" at bounding box center [613, 206] width 13 height 7
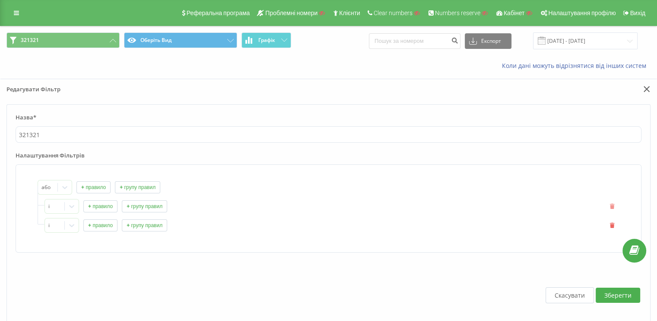
click at [612, 205] on icon "button" at bounding box center [612, 205] width 6 height 5
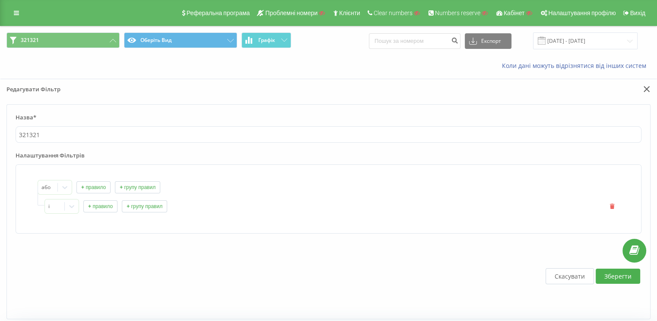
click at [612, 205] on icon "button" at bounding box center [612, 205] width 6 height 5
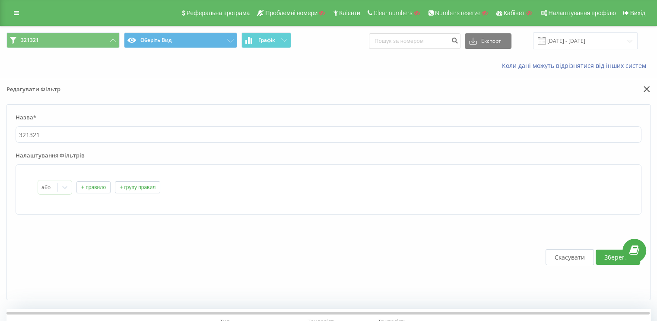
click at [100, 186] on button "+ правило" at bounding box center [93, 187] width 34 height 12
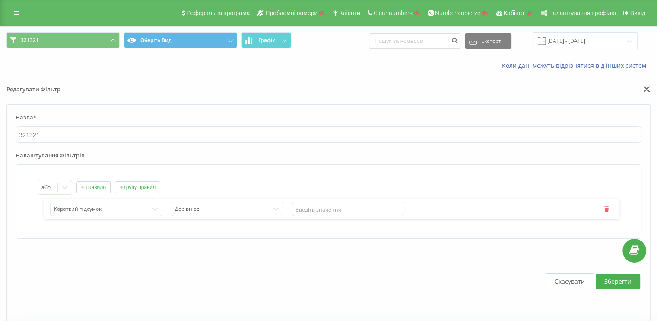
click at [100, 186] on button "+ правило" at bounding box center [93, 187] width 34 height 12
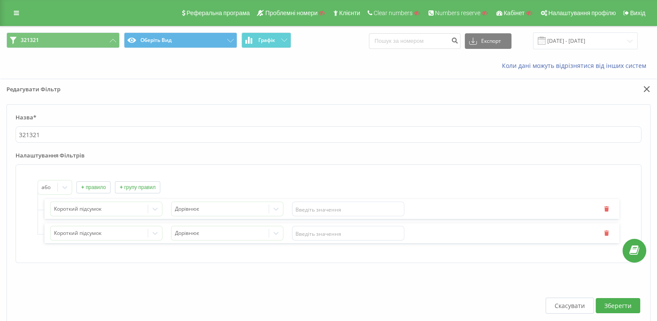
click at [128, 186] on button "+ групу правил" at bounding box center [137, 187] width 45 height 12
click at [111, 254] on button "+ правило" at bounding box center [100, 255] width 34 height 12
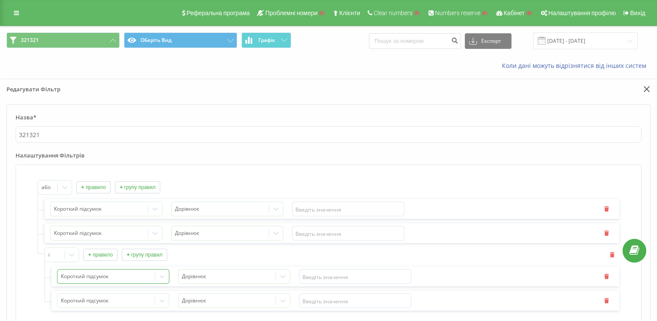
click at [84, 272] on div "Короткий підсумок" at bounding box center [113, 276] width 112 height 15
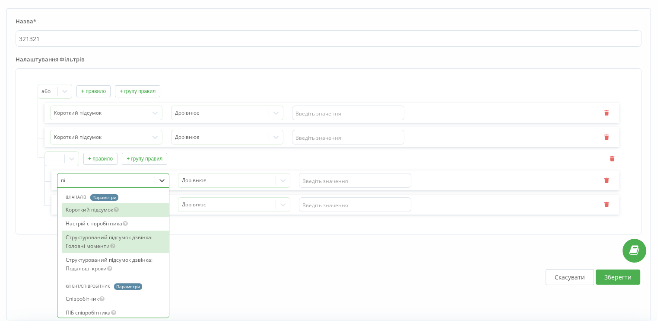
type input "піб"
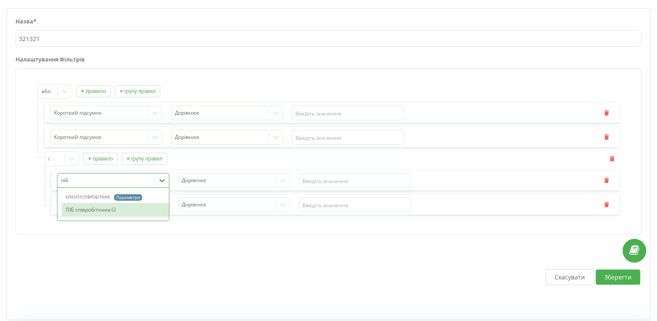
click at [86, 214] on div "ПІБ співробітника" at bounding box center [115, 210] width 107 height 14
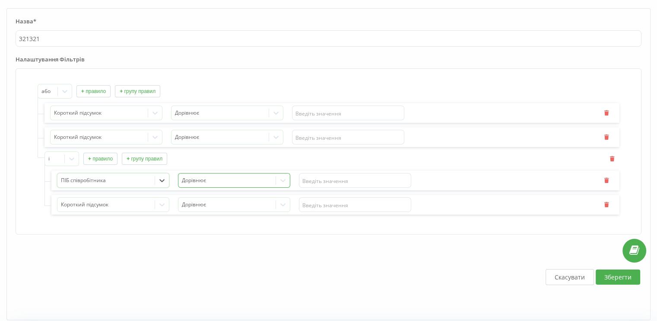
click at [229, 183] on div at bounding box center [227, 180] width 91 height 10
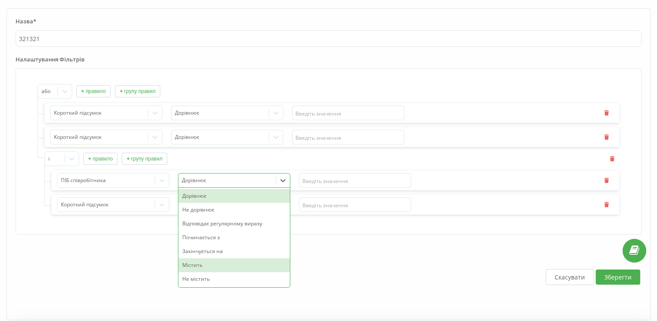
drag, startPoint x: 207, startPoint y: 257, endPoint x: 218, endPoint y: 254, distance: 11.3
click at [207, 258] on div "Містить" at bounding box center [234, 265] width 112 height 14
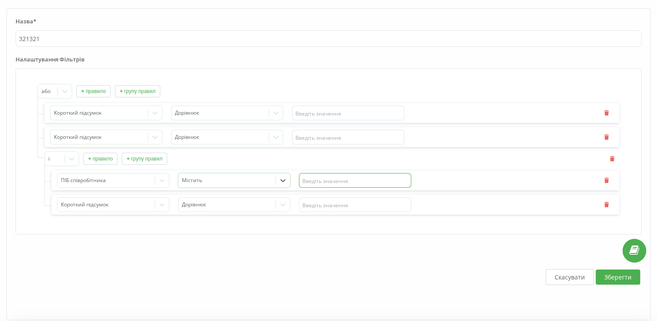
click at [319, 183] on input "text" at bounding box center [355, 180] width 112 height 15
type input "грушка"
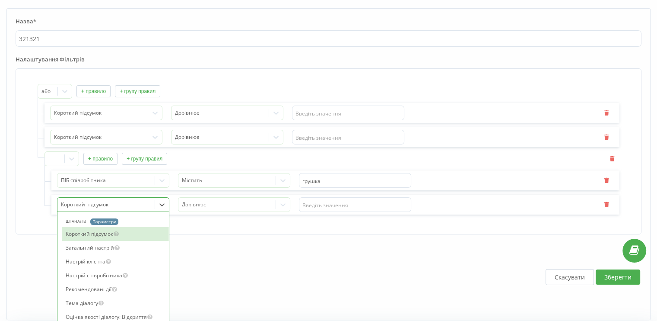
scroll to position [120, 0]
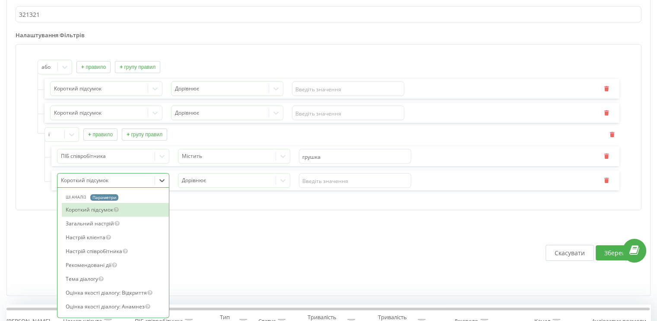
click at [96, 188] on div "73 results available. Use Up and Down to choose options, press Enter to select …" at bounding box center [113, 180] width 112 height 15
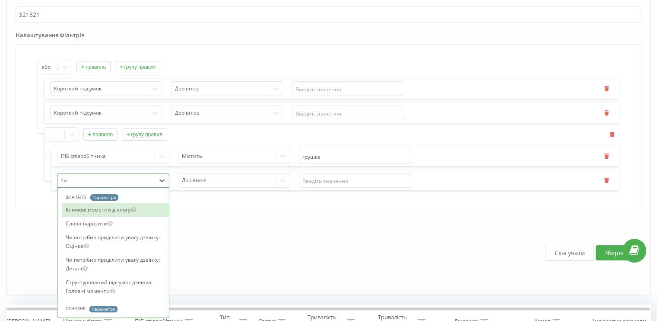
type input "тип"
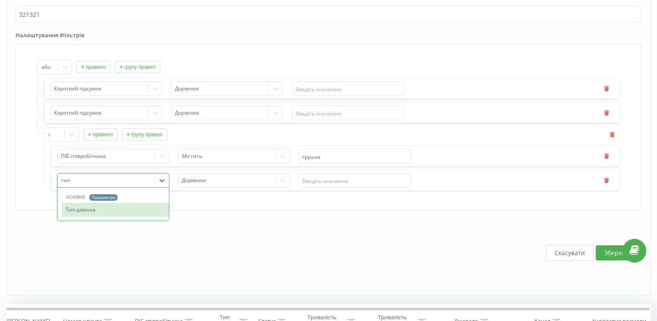
click at [92, 207] on div "Тип дзвінка" at bounding box center [115, 210] width 107 height 14
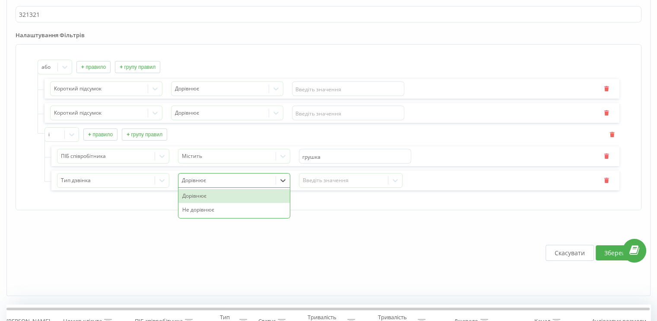
drag, startPoint x: 214, startPoint y: 174, endPoint x: 271, endPoint y: 182, distance: 57.6
click at [215, 175] on div at bounding box center [227, 180] width 91 height 10
click at [327, 184] on div "Введіть значення" at bounding box center [344, 180] width 89 height 13
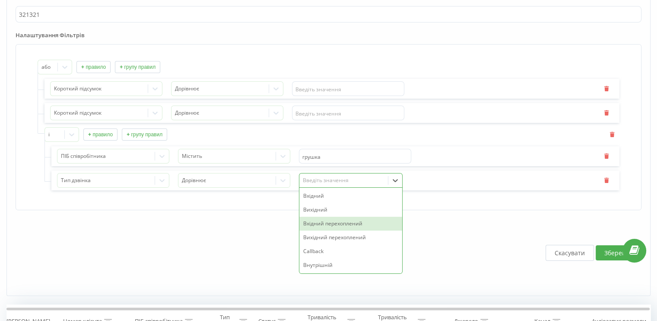
click at [330, 226] on div "Вхідний перехоплений" at bounding box center [351, 224] width 103 height 14
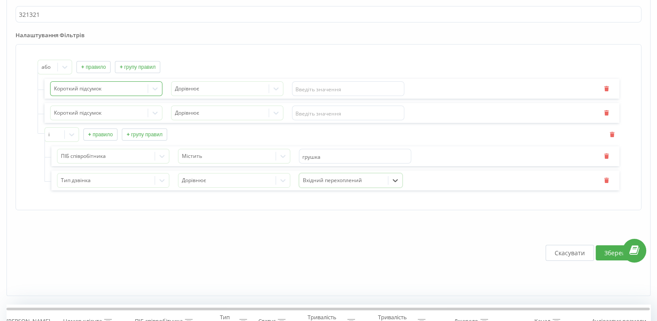
click at [131, 86] on div at bounding box center [99, 89] width 91 height 10
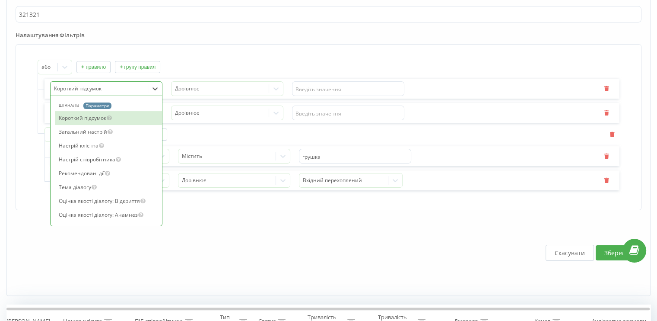
type input "тат"
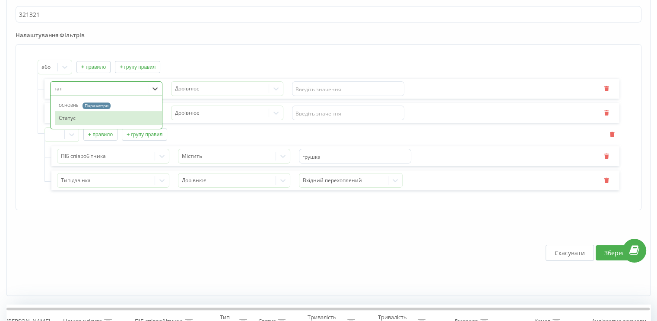
click at [72, 117] on div "Статус" at bounding box center [108, 118] width 107 height 14
click at [72, 117] on div at bounding box center [99, 113] width 91 height 10
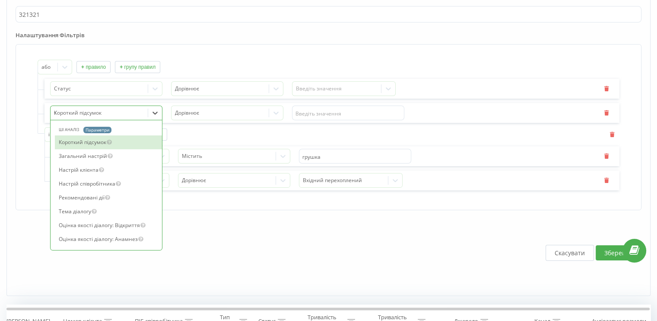
type input "тат"
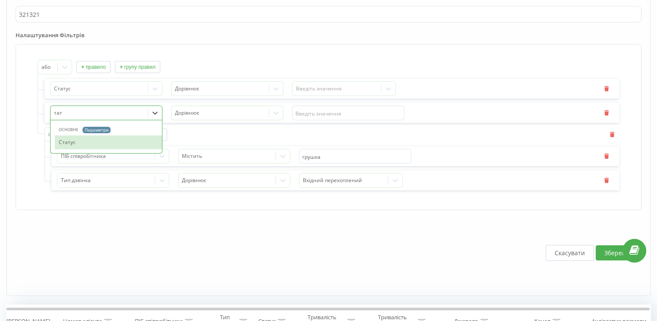
click at [64, 142] on div "Статус" at bounding box center [108, 142] width 107 height 14
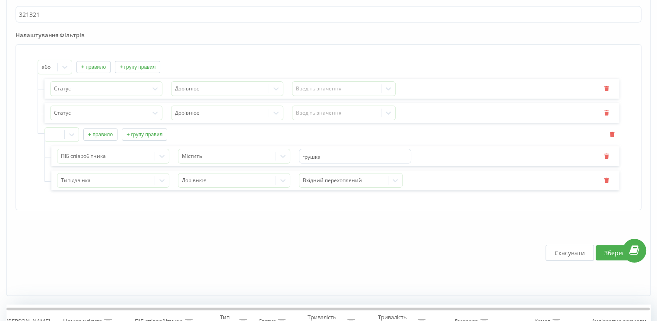
click at [290, 83] on div "Статус Дорівнює Введіть значення" at bounding box center [332, 89] width 575 height 20
drag, startPoint x: 304, startPoint y: 96, endPoint x: 306, endPoint y: 100, distance: 4.8
click at [304, 98] on div "Статус Дорівнює Введіть значення Статус Дорівнює Введіть значення і + правило +…" at bounding box center [332, 135] width 575 height 112
click at [311, 92] on div at bounding box center [337, 89] width 82 height 10
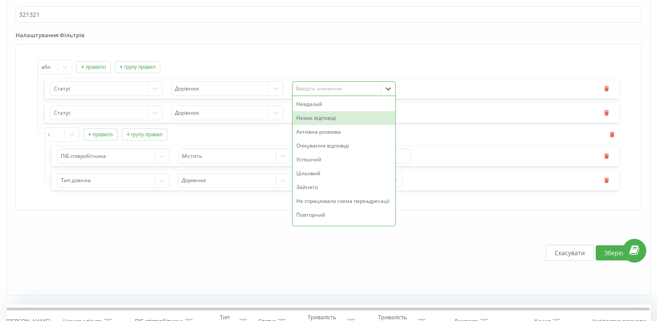
click at [314, 111] on div "Немає відповіді" at bounding box center [344, 118] width 103 height 14
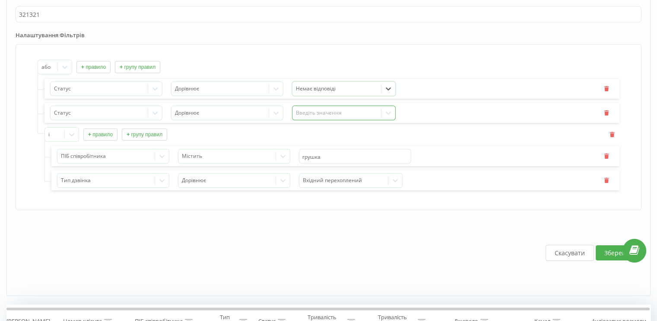
click at [314, 107] on div "Введіть значення" at bounding box center [337, 113] width 89 height 13
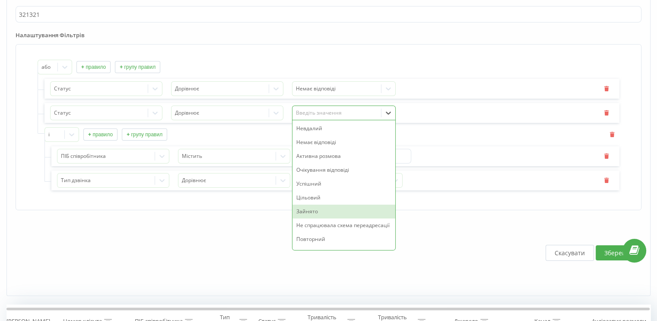
click at [312, 207] on div "Зайнято" at bounding box center [344, 211] width 103 height 14
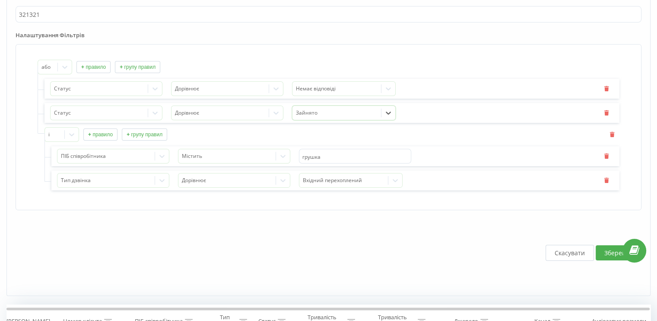
click at [608, 250] on button "Зберегти" at bounding box center [618, 252] width 45 height 15
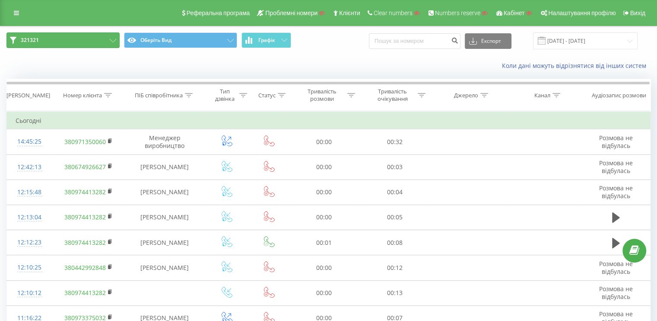
click at [110, 41] on icon at bounding box center [113, 40] width 6 height 3
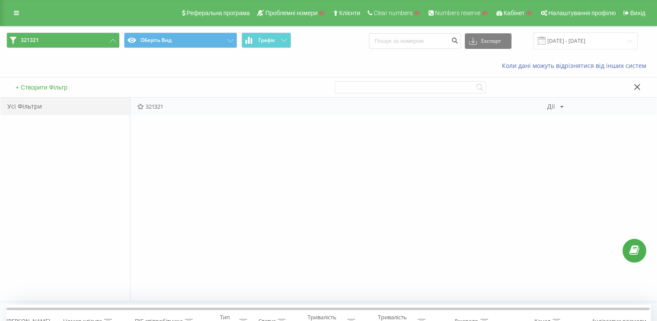
click at [546, 105] on span "321321" at bounding box center [342, 106] width 410 height 6
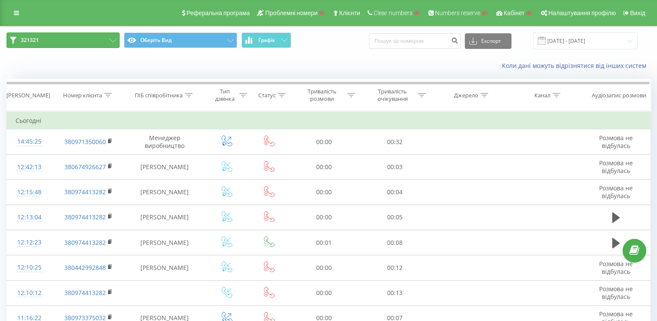
click at [83, 35] on button "321321" at bounding box center [62, 40] width 113 height 16
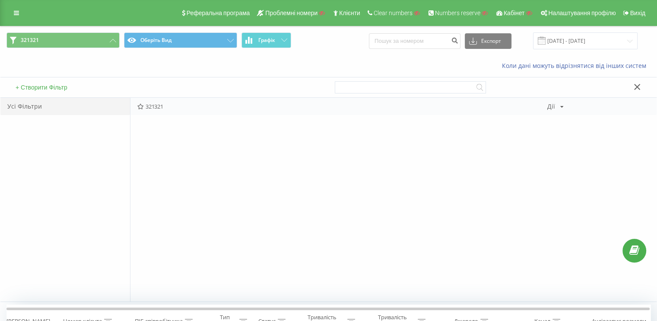
click at [558, 110] on div "321321 Дії Редагувати Копіювати Видалити За замовчуванням Поділитися" at bounding box center [394, 106] width 526 height 17
click at [555, 107] on div "Дії Редагувати Копіювати Видалити За замовчуванням Поділитися" at bounding box center [556, 106] width 16 height 6
click at [571, 146] on span "Видалити" at bounding box center [583, 149] width 25 height 7
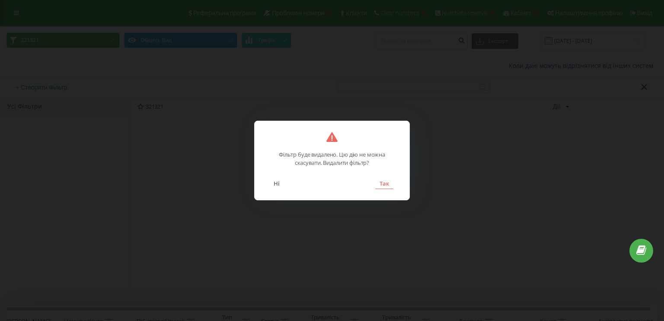
click at [382, 185] on button "Так" at bounding box center [384, 183] width 18 height 11
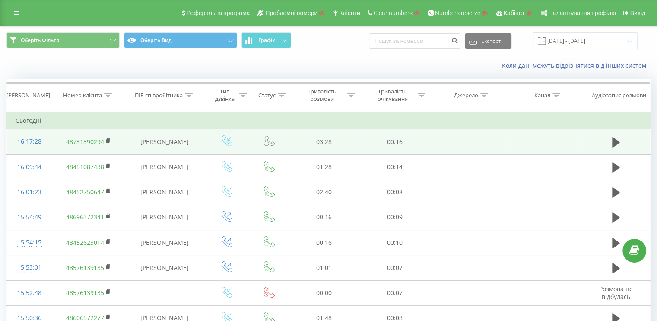
drag, startPoint x: 299, startPoint y: 67, endPoint x: 315, endPoint y: 148, distance: 82.4
click at [299, 67] on div "Коли дані можуть відрізнятися вiд інших систем" at bounding box center [452, 65] width 410 height 9
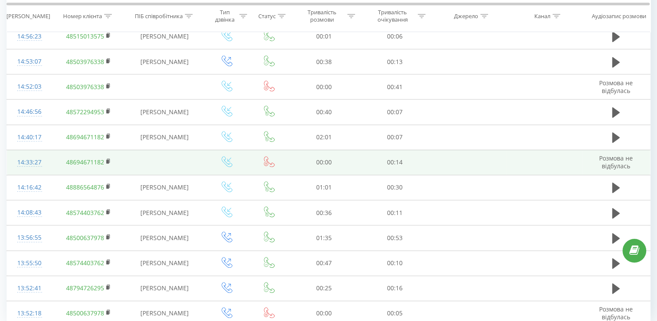
scroll to position [467, 0]
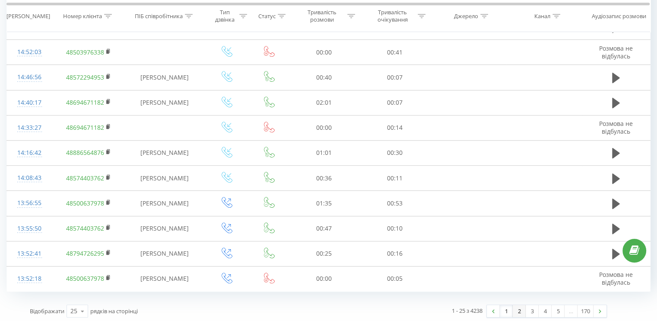
click at [523, 306] on link "2" at bounding box center [519, 311] width 13 height 12
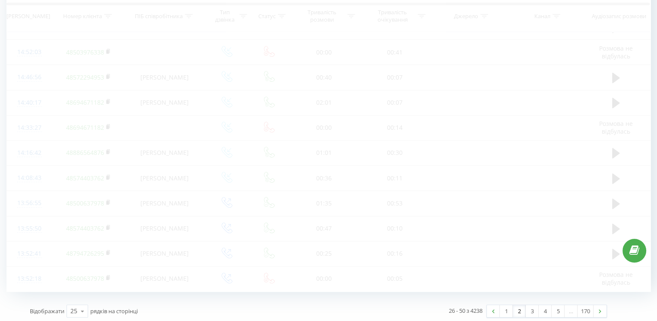
scroll to position [57, 0]
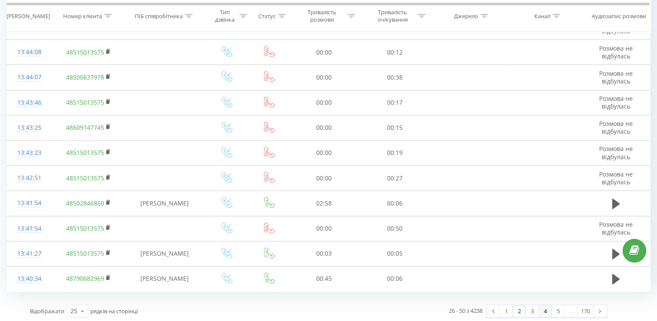
click at [543, 311] on link "4" at bounding box center [545, 311] width 13 height 12
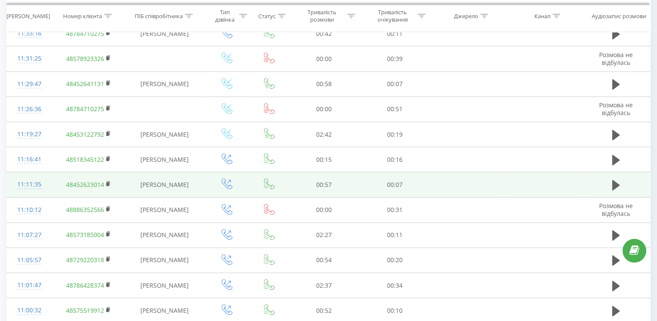
scroll to position [467, 0]
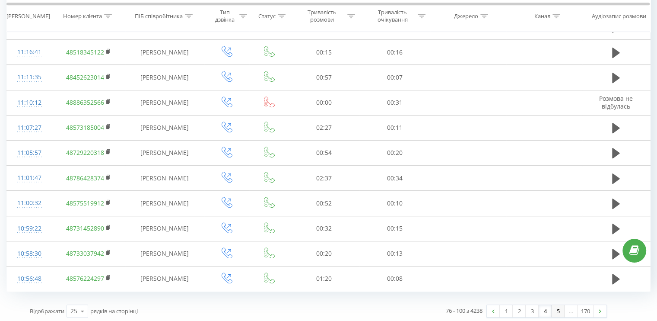
click at [553, 308] on link "5" at bounding box center [558, 311] width 13 height 12
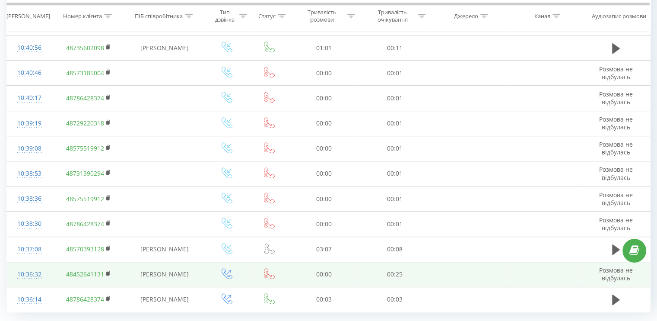
scroll to position [467, 0]
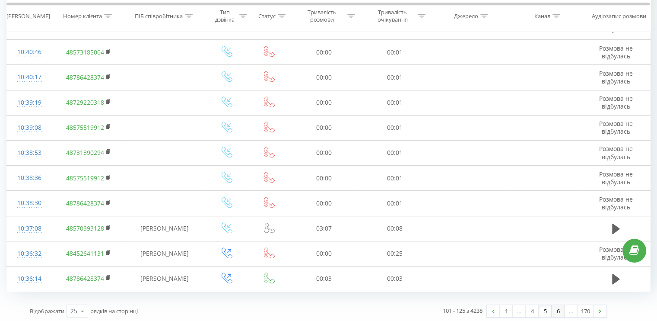
click at [561, 307] on link "6" at bounding box center [558, 311] width 13 height 12
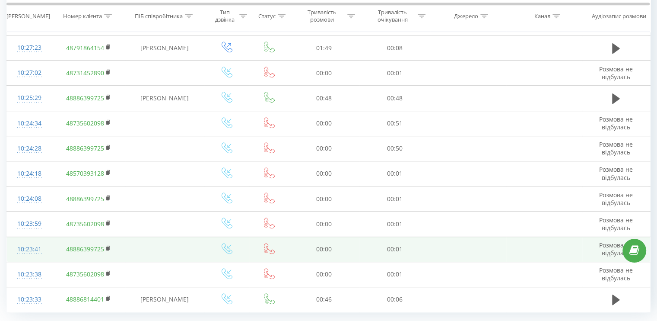
scroll to position [467, 0]
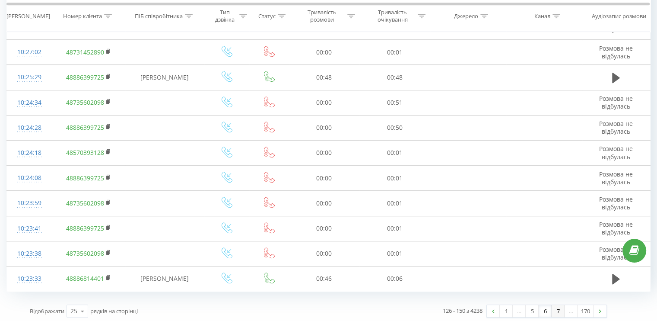
click at [557, 305] on link "7" at bounding box center [558, 311] width 13 height 12
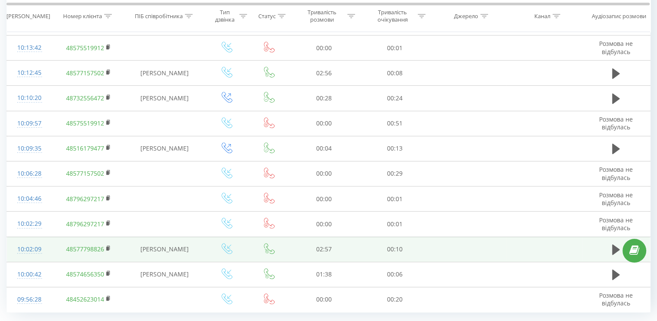
scroll to position [467, 0]
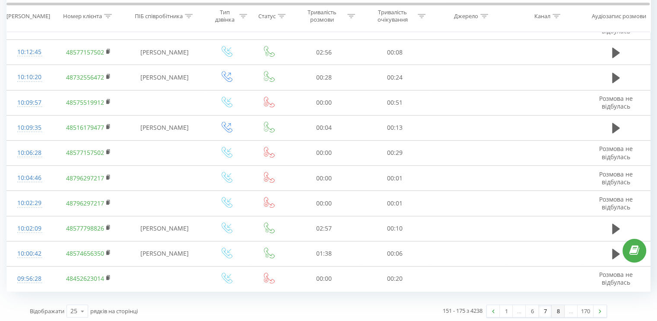
click at [563, 311] on link "8" at bounding box center [558, 311] width 13 height 12
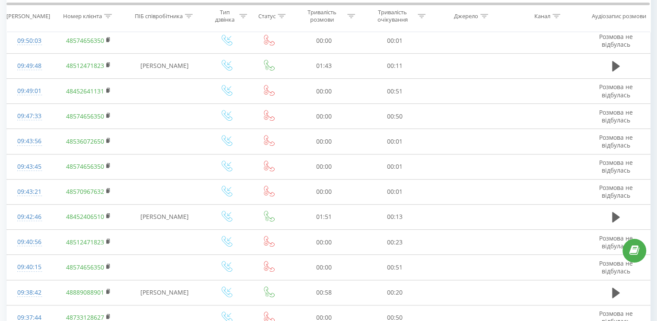
scroll to position [467, 0]
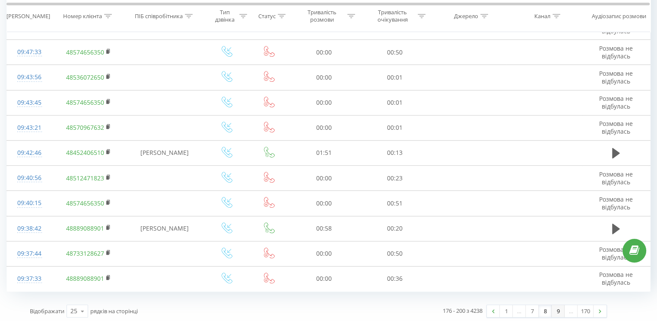
click at [557, 305] on link "9" at bounding box center [558, 311] width 13 height 12
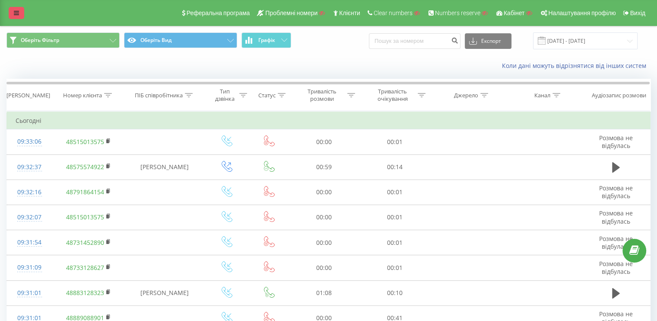
click at [22, 11] on link at bounding box center [17, 13] width 16 height 12
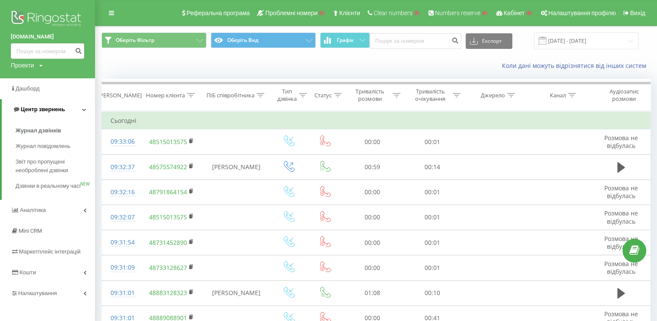
click at [78, 110] on link "Центр звернень" at bounding box center [48, 109] width 93 height 21
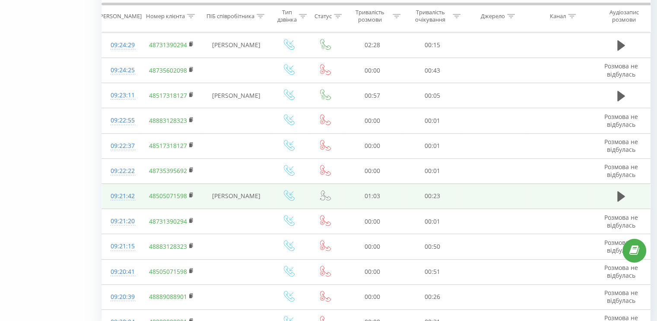
scroll to position [467, 0]
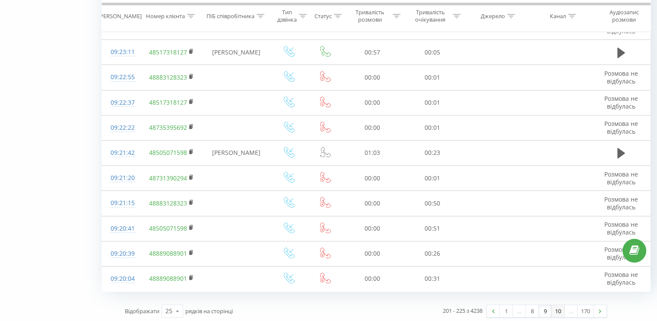
click at [556, 309] on link "10" at bounding box center [558, 311] width 13 height 12
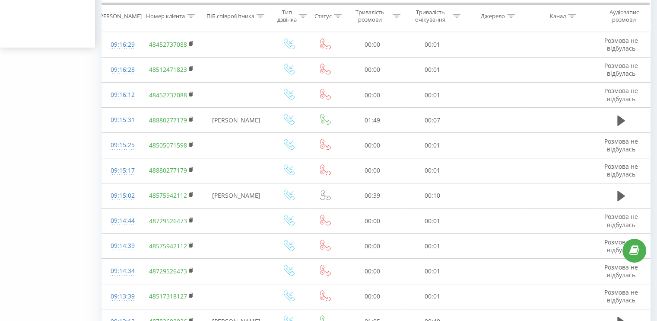
scroll to position [467, 0]
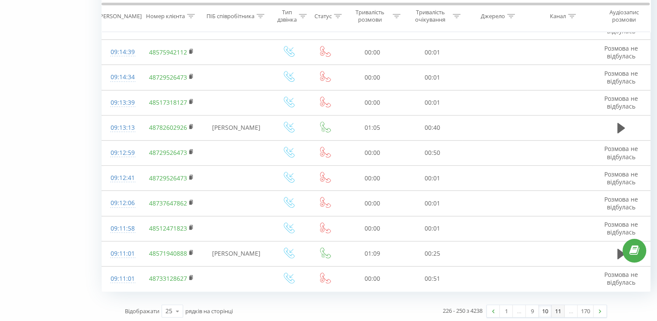
click at [555, 305] on link "11" at bounding box center [558, 311] width 13 height 12
click at [557, 306] on link "12" at bounding box center [558, 311] width 13 height 12
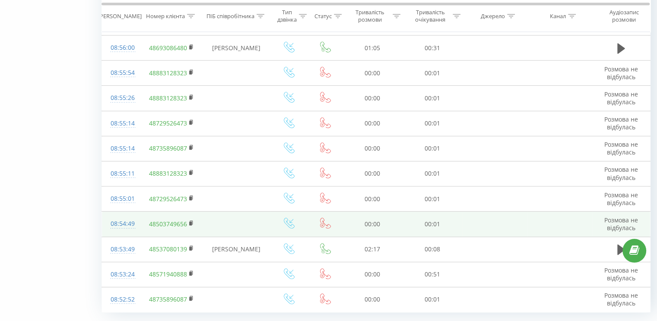
scroll to position [467, 0]
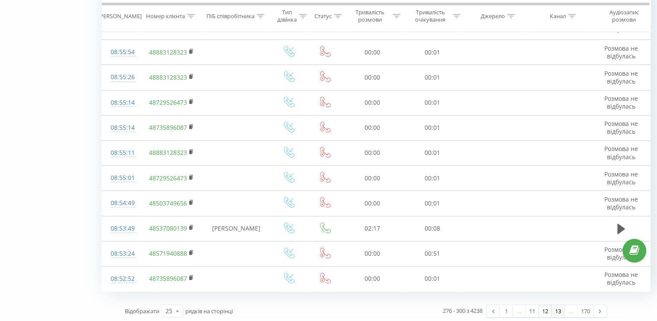
click at [556, 305] on link "13" at bounding box center [558, 311] width 13 height 12
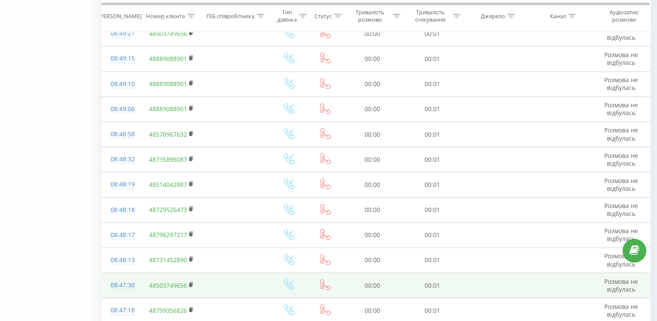
scroll to position [467, 0]
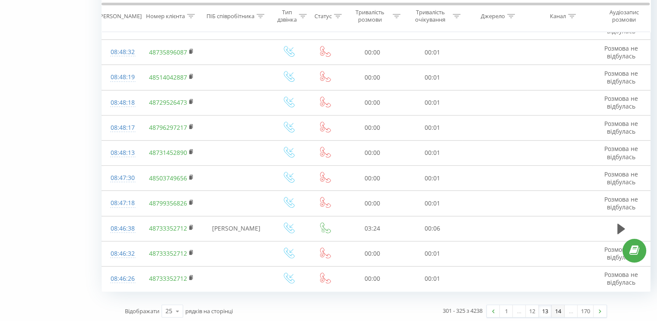
click at [559, 309] on link "14" at bounding box center [558, 311] width 13 height 12
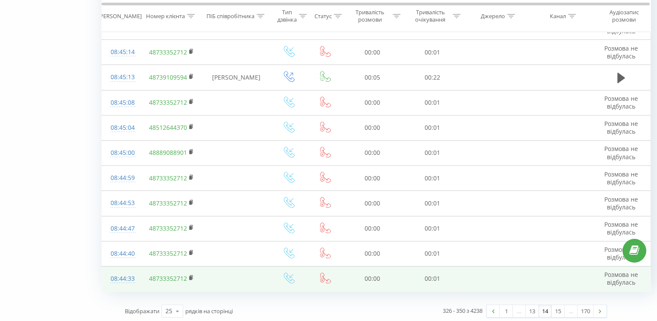
click at [554, 307] on link "15" at bounding box center [558, 311] width 13 height 12
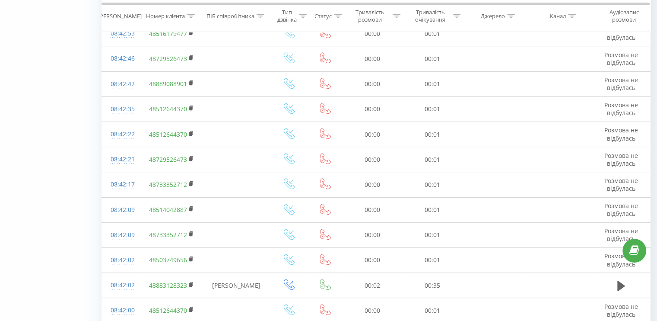
scroll to position [467, 0]
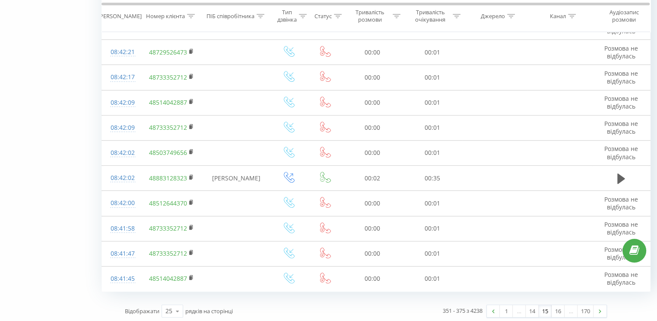
click at [555, 306] on link "16" at bounding box center [558, 311] width 13 height 12
click at [552, 306] on link "17" at bounding box center [558, 311] width 13 height 12
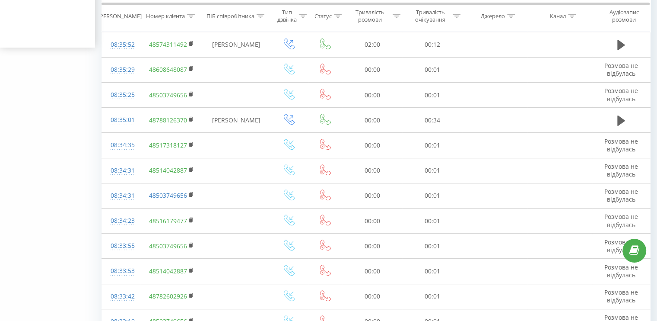
scroll to position [467, 0]
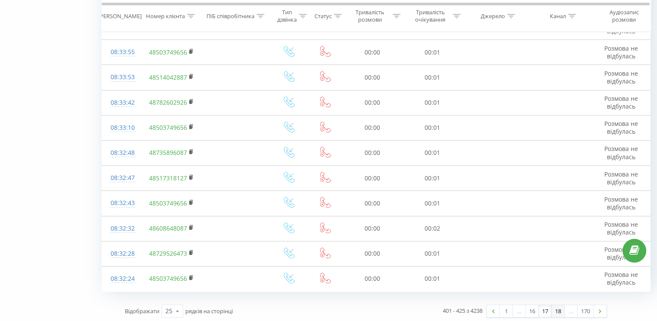
click at [553, 305] on link "18" at bounding box center [558, 311] width 13 height 12
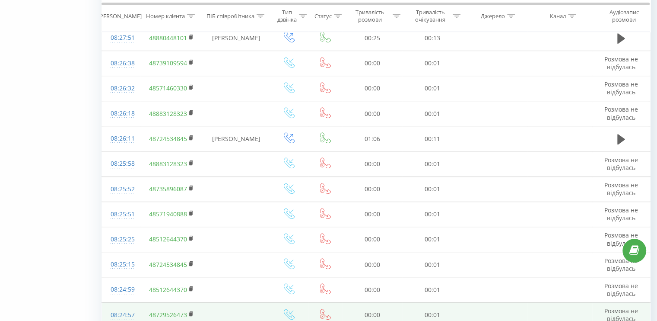
scroll to position [467, 0]
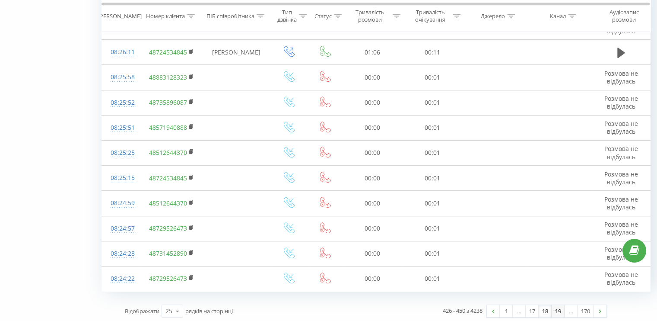
click at [556, 308] on link "19" at bounding box center [558, 311] width 13 height 12
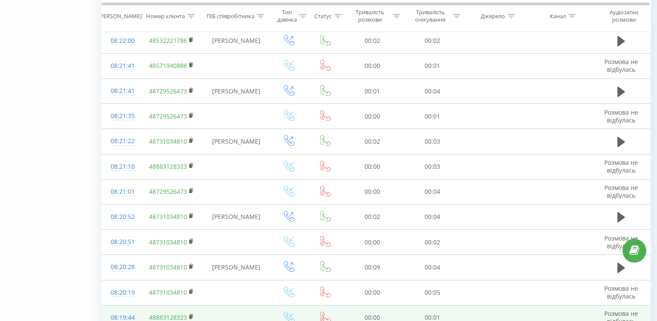
scroll to position [467, 0]
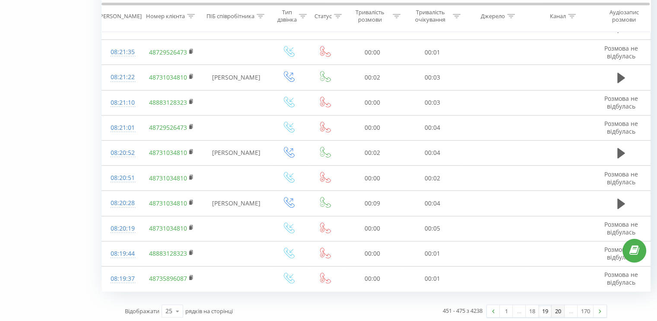
click at [555, 307] on link "20" at bounding box center [558, 311] width 13 height 12
click at [555, 307] on link "21" at bounding box center [558, 311] width 13 height 12
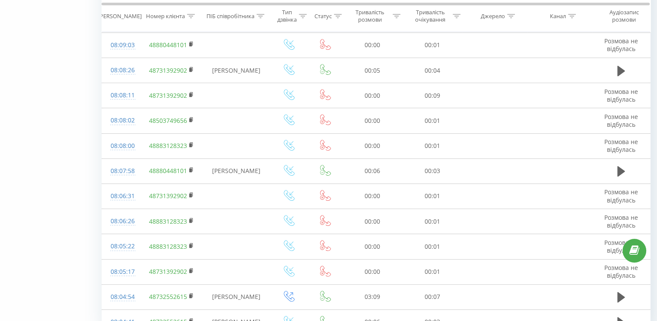
scroll to position [467, 0]
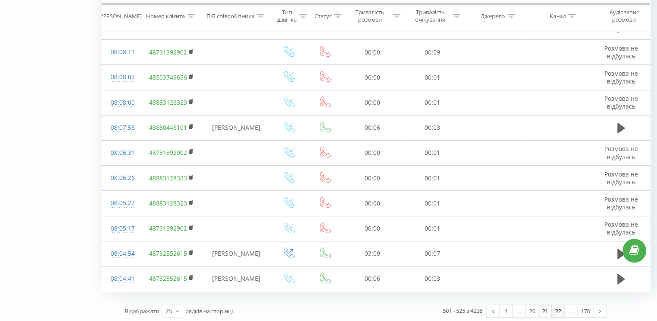
click at [555, 305] on link "22" at bounding box center [558, 311] width 13 height 12
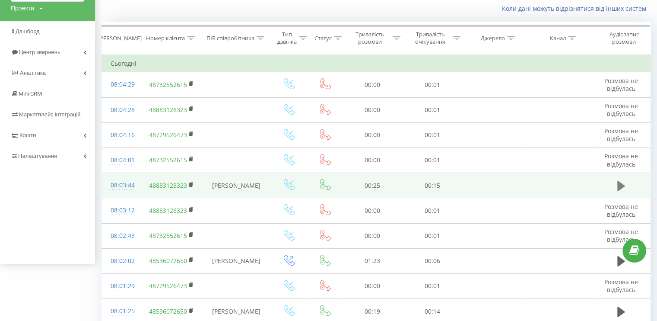
click at [621, 182] on icon at bounding box center [622, 186] width 8 height 12
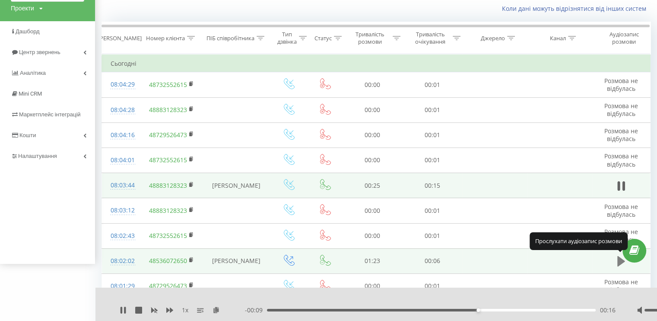
click at [617, 261] on button at bounding box center [621, 261] width 13 height 13
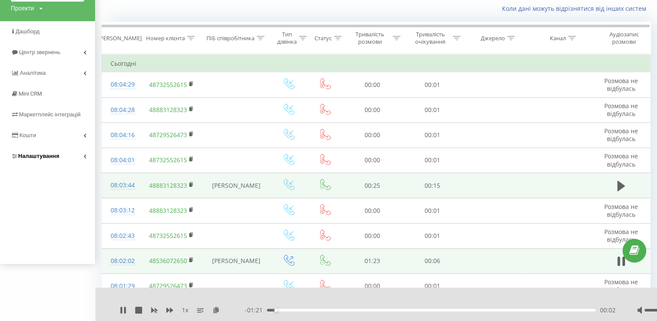
click at [74, 154] on link "Налаштування" at bounding box center [47, 156] width 95 height 21
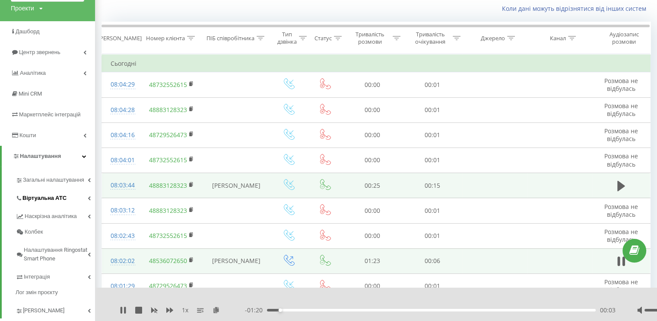
click at [59, 193] on link "Віртуальна АТС" at bounding box center [56, 197] width 80 height 18
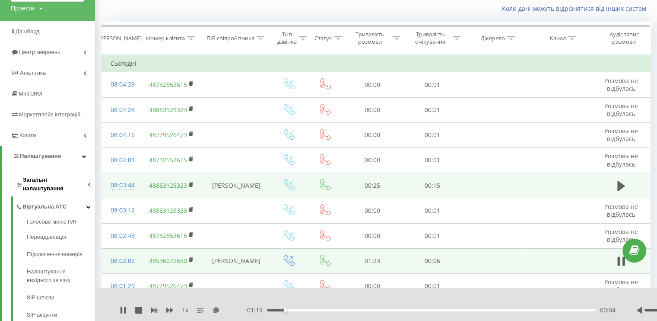
click at [69, 183] on span "Загальні налаштування" at bounding box center [55, 183] width 65 height 17
click at [66, 179] on span "Загальні налаштування" at bounding box center [55, 183] width 64 height 17
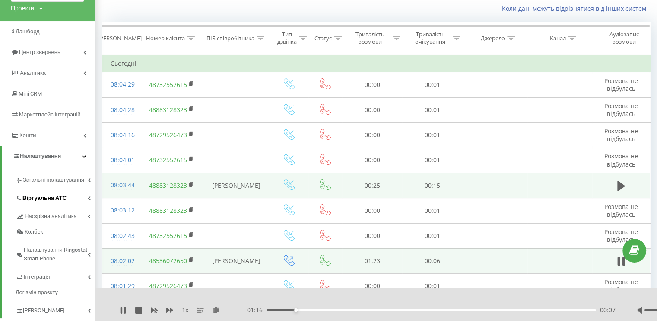
click at [67, 193] on link "Віртуальна АТС" at bounding box center [56, 197] width 80 height 18
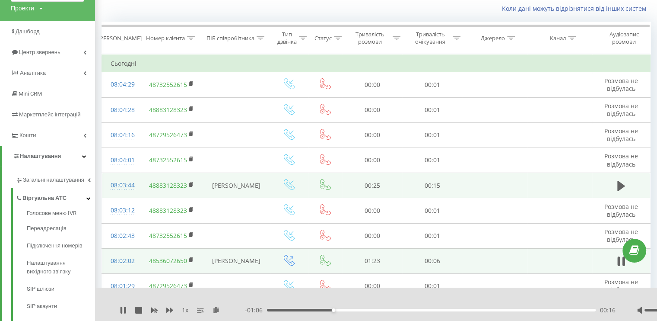
click at [124, 254] on div "08:02:02" at bounding box center [121, 260] width 21 height 17
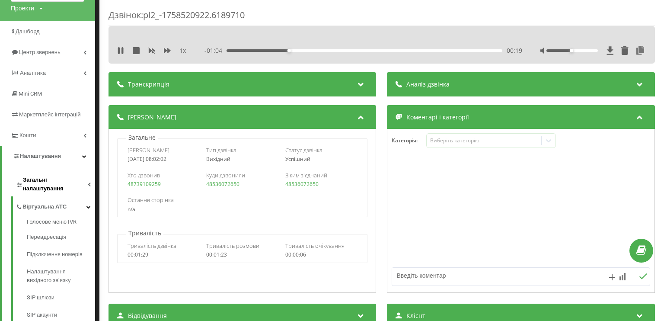
click at [57, 184] on span "Загальні налаштування" at bounding box center [55, 183] width 65 height 17
click at [99, 220] on div "Дзвінок : pl2_-1758520922.6189710 1 x - 01:02 00:20 00:20 Транскрипція Для AI-а…" at bounding box center [332, 160] width 664 height 321
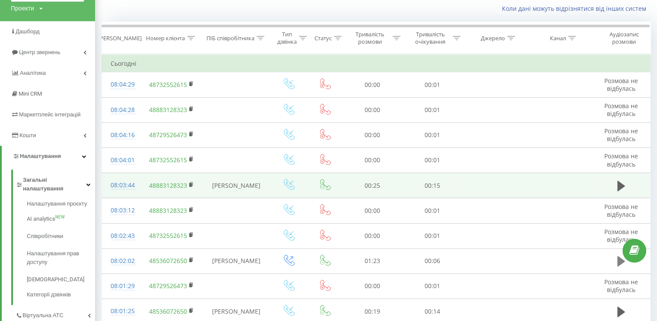
click at [619, 265] on icon at bounding box center [622, 261] width 8 height 12
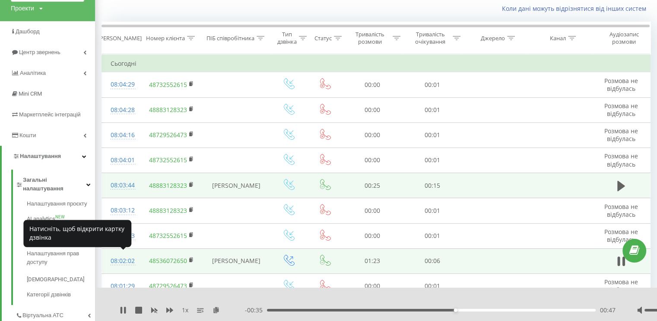
click at [117, 255] on div "08:02:02" at bounding box center [121, 260] width 21 height 17
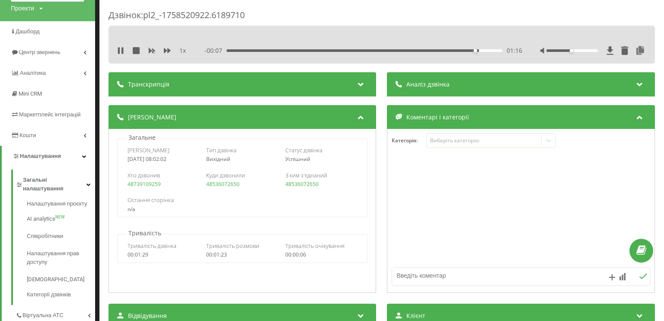
drag, startPoint x: 119, startPoint y: 52, endPoint x: 230, endPoint y: 34, distance: 112.5
click at [119, 51] on icon at bounding box center [119, 50] width 2 height 7
click at [99, 13] on div "Дзвінок : pl2_-1758520922.6189710 1 x - 00:07 01:16 01:16 Транскрипція Для AI-а…" at bounding box center [381, 160] width 564 height 321
click at [98, 48] on div "Дзвінок : pl2_-1758520922.6189710 1 x - 00:07 01:16 01:16 Транскрипція Для AI-а…" at bounding box center [332, 160] width 664 height 321
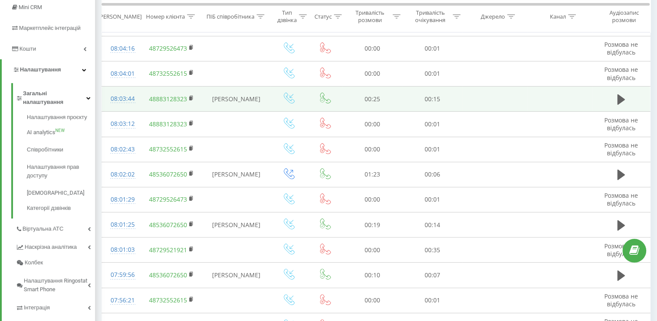
scroll to position [14, 0]
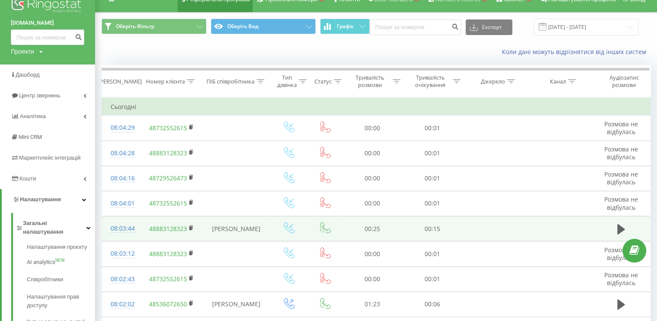
click at [11, 0] on link at bounding box center [47, 7] width 73 height 24
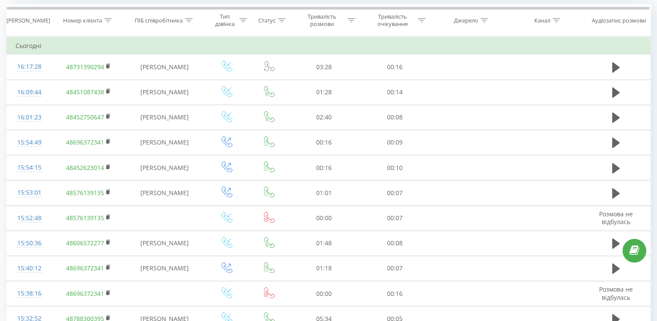
scroll to position [467, 0]
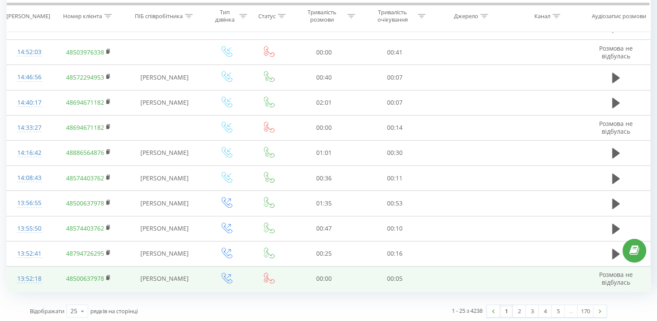
drag, startPoint x: 315, startPoint y: 57, endPoint x: 393, endPoint y: 271, distance: 227.8
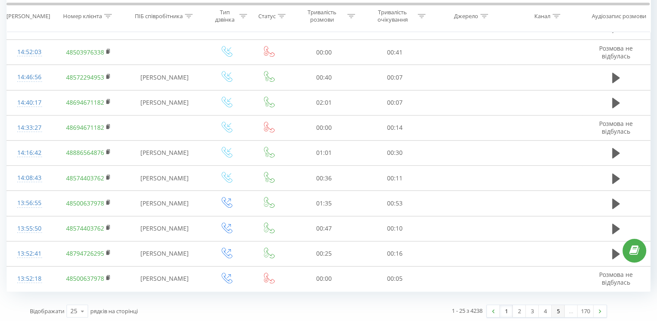
click at [553, 305] on link "5" at bounding box center [558, 311] width 13 height 12
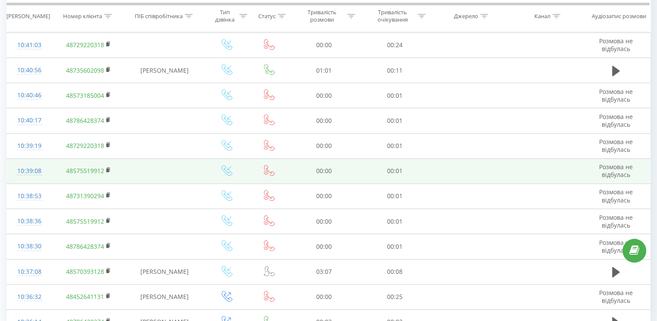
scroll to position [467, 0]
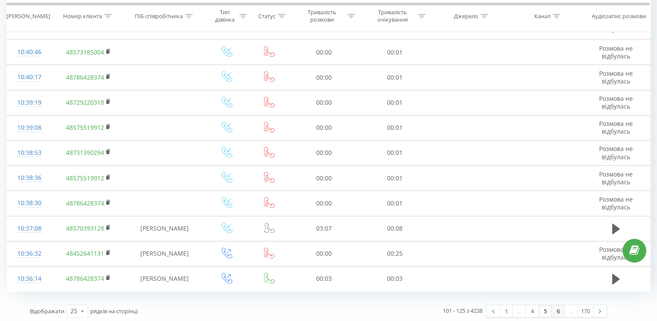
click at [553, 308] on link "6" at bounding box center [558, 311] width 13 height 12
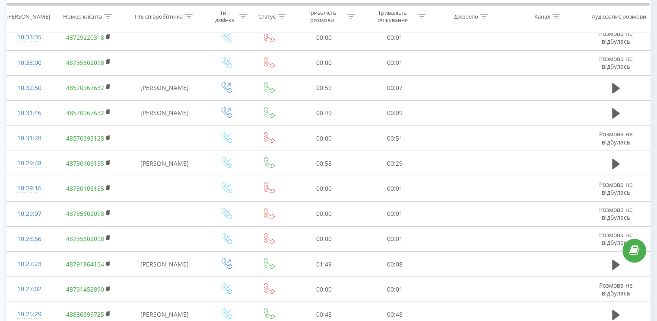
scroll to position [467, 0]
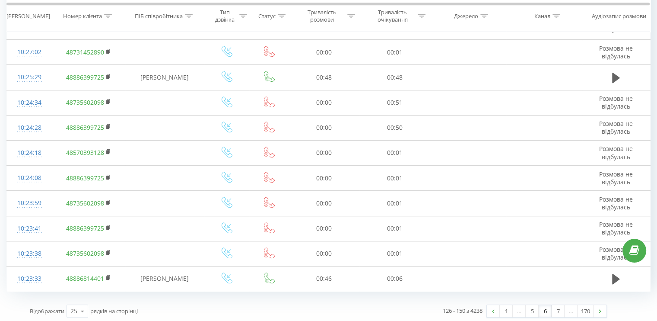
click at [548, 310] on link "6" at bounding box center [545, 311] width 13 height 12
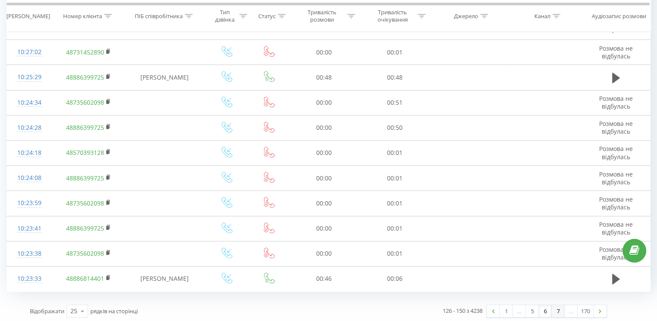
click at [553, 307] on link "7" at bounding box center [558, 311] width 13 height 12
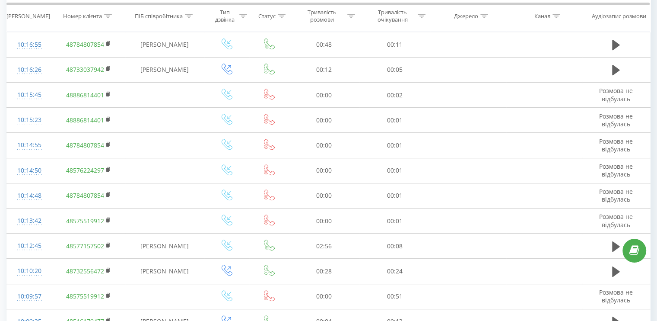
scroll to position [467, 0]
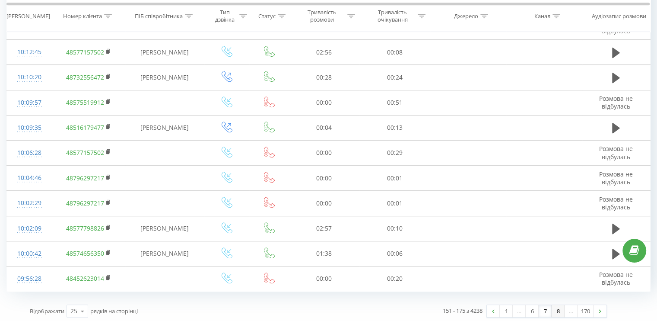
click at [553, 307] on link "8" at bounding box center [558, 311] width 13 height 12
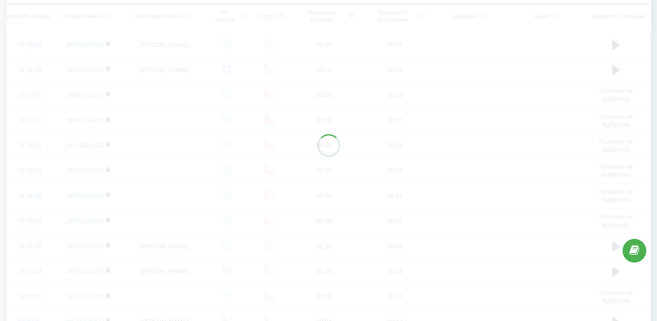
scroll to position [467, 0]
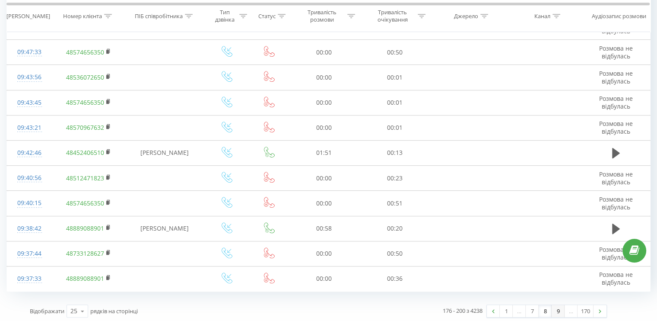
click at [559, 309] on link "9" at bounding box center [558, 311] width 13 height 12
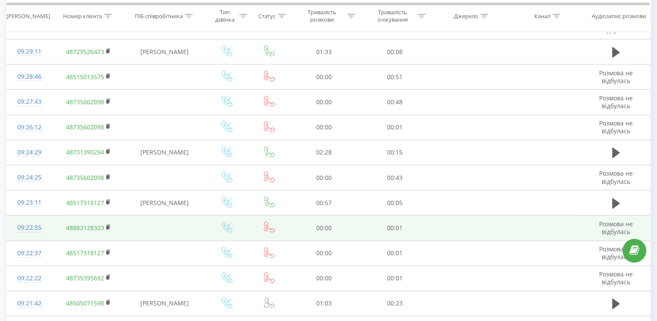
scroll to position [467, 0]
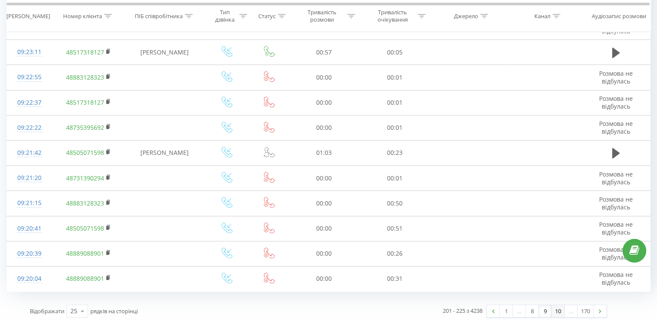
click at [554, 308] on link "10" at bounding box center [558, 311] width 13 height 12
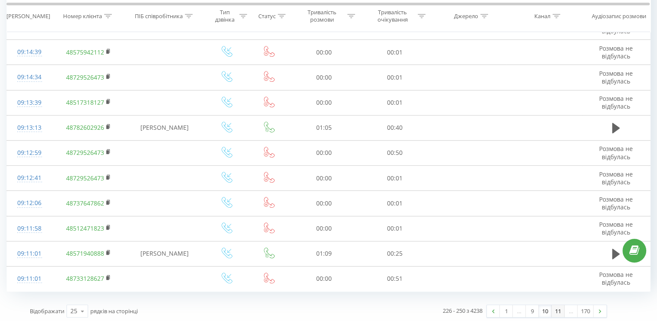
click at [555, 308] on link "11" at bounding box center [558, 311] width 13 height 12
click at [555, 308] on link "12" at bounding box center [558, 311] width 13 height 12
click at [555, 308] on link "13" at bounding box center [558, 311] width 13 height 12
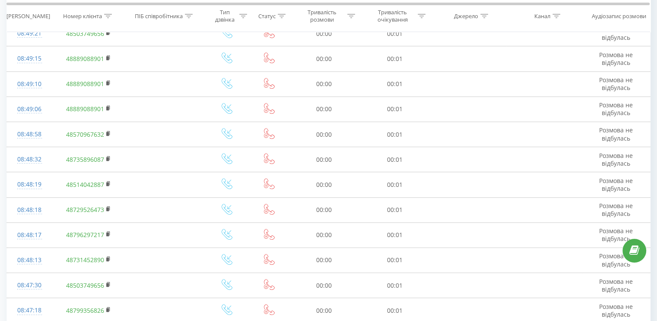
scroll to position [467, 0]
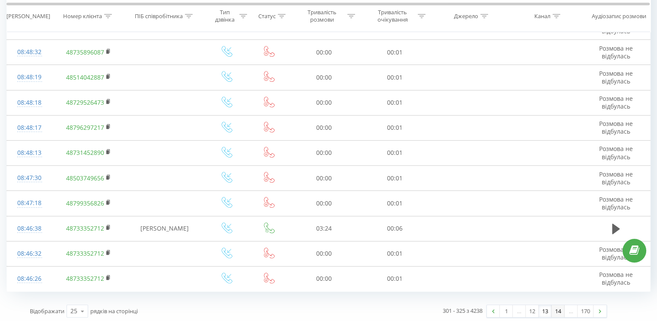
click at [555, 308] on link "14" at bounding box center [558, 311] width 13 height 12
click at [555, 308] on link "15" at bounding box center [558, 311] width 13 height 12
click at [555, 308] on link "16" at bounding box center [558, 311] width 13 height 12
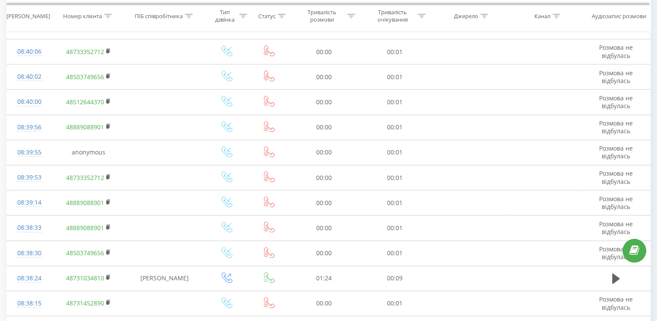
scroll to position [467, 0]
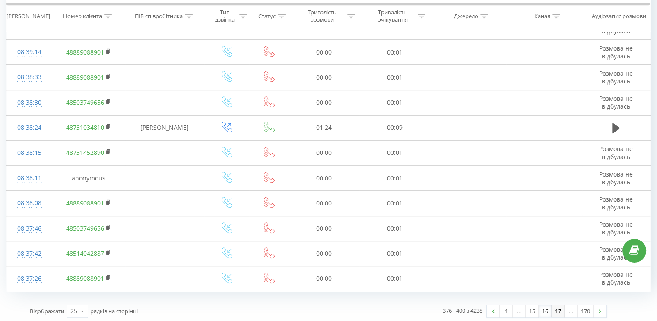
click at [555, 308] on link "17" at bounding box center [558, 311] width 13 height 12
click at [555, 308] on link "18" at bounding box center [558, 311] width 13 height 12
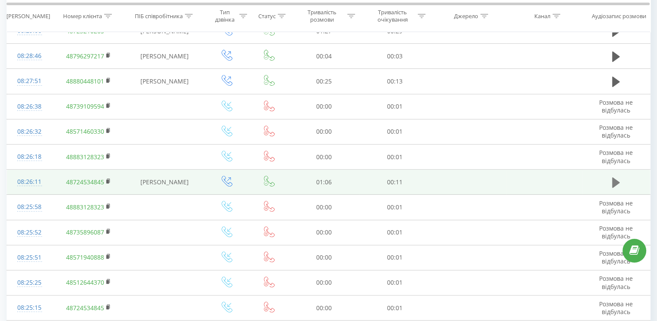
click at [618, 179] on icon at bounding box center [616, 182] width 8 height 10
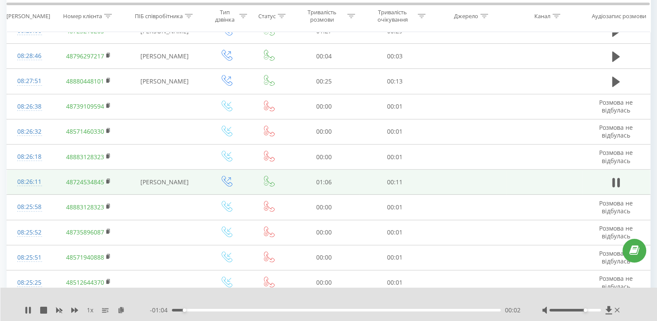
drag, startPoint x: 576, startPoint y: 311, endPoint x: 584, endPoint y: 310, distance: 8.7
click at [584, 310] on div "Accessibility label" at bounding box center [585, 309] width 3 height 3
click at [581, 311] on div "Accessibility label" at bounding box center [580, 309] width 3 height 3
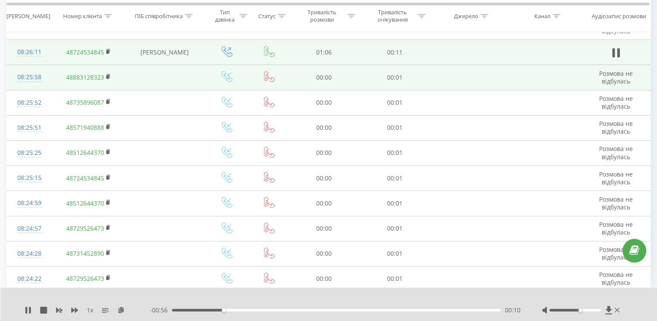
scroll to position [500, 0]
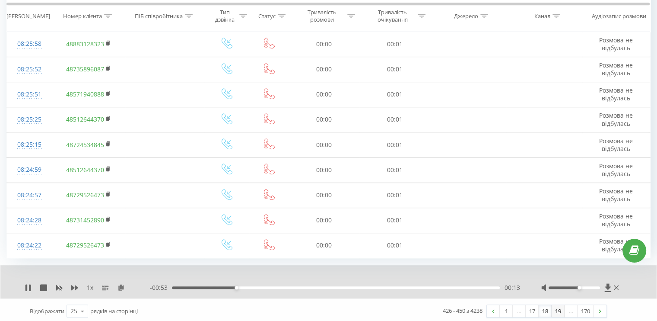
click at [557, 310] on link "19" at bounding box center [558, 311] width 13 height 12
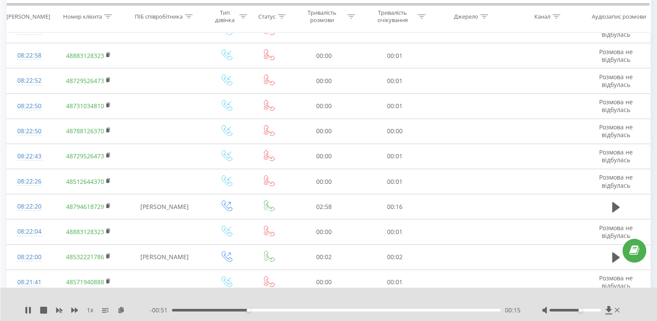
scroll to position [273, 0]
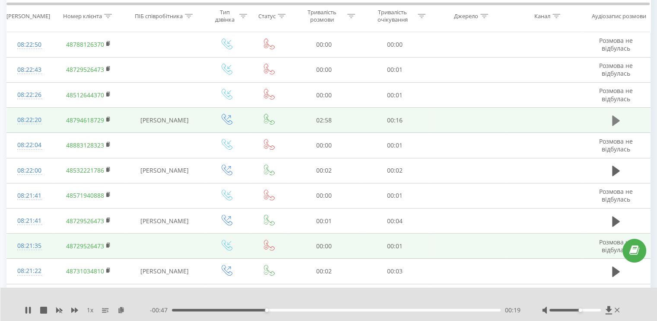
click at [614, 121] on icon at bounding box center [616, 120] width 8 height 10
click at [218, 310] on div "00:25" at bounding box center [336, 310] width 329 height 3
click at [243, 311] on div "00:25" at bounding box center [336, 310] width 329 height 3
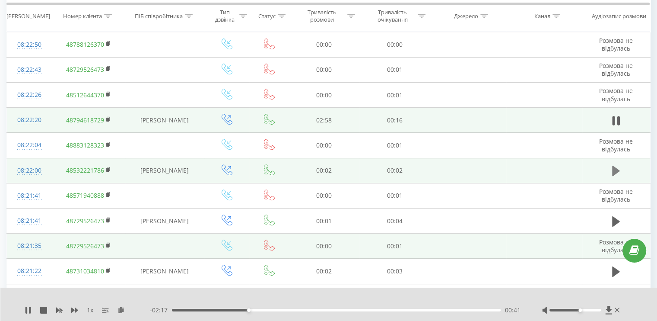
click at [616, 172] on icon at bounding box center [616, 171] width 8 height 12
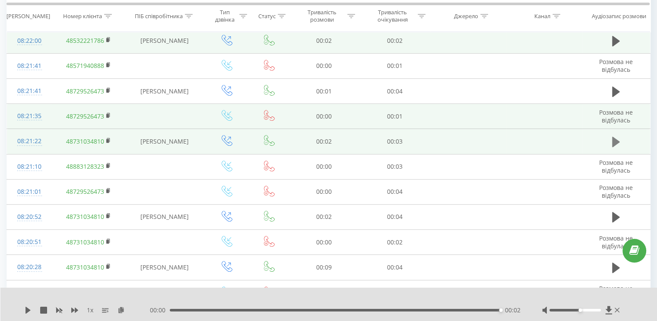
scroll to position [316, 0]
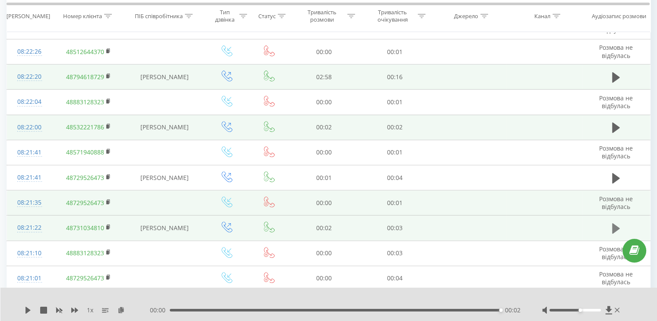
click at [617, 223] on icon at bounding box center [616, 228] width 8 height 12
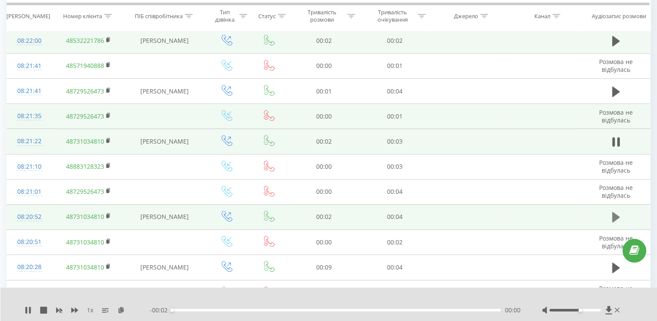
click at [614, 214] on icon at bounding box center [616, 217] width 8 height 10
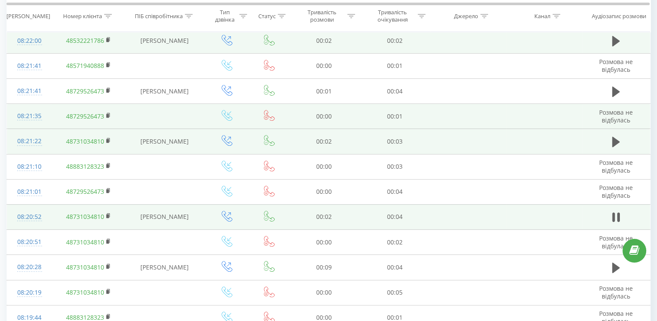
scroll to position [489, 0]
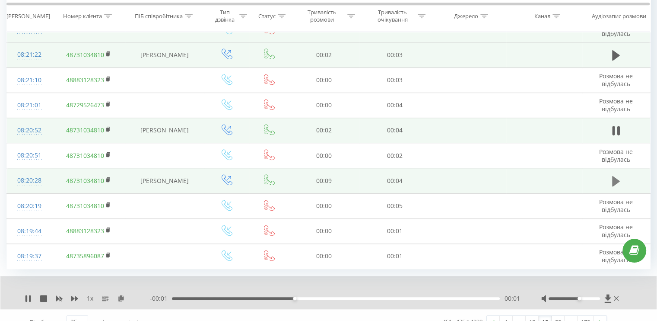
click at [617, 183] on icon at bounding box center [616, 181] width 8 height 12
drag, startPoint x: 6, startPoint y: 177, endPoint x: 2, endPoint y: 183, distance: 7.4
drag, startPoint x: 41, startPoint y: 176, endPoint x: 13, endPoint y: 180, distance: 28.9
click at [13, 180] on td "08:20:28" at bounding box center [29, 180] width 45 height 25
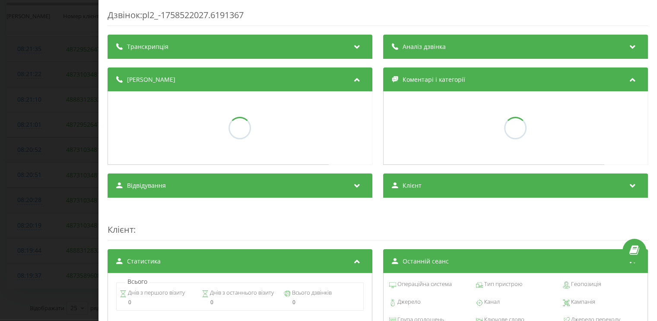
scroll to position [467, 0]
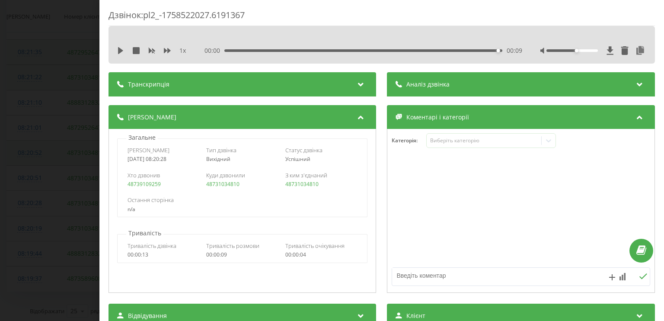
drag, startPoint x: 180, startPoint y: 157, endPoint x: 156, endPoint y: 162, distance: 24.3
click at [156, 162] on div "[DATE] 08:20:28" at bounding box center [163, 159] width 72 height 6
copy div "08:20:28"
click at [19, 164] on div "Дзвінок : pl2_-1758522027.6191367 1 x 00:00 00:09 00:09 Транскрипція Для AI-ана…" at bounding box center [332, 160] width 664 height 321
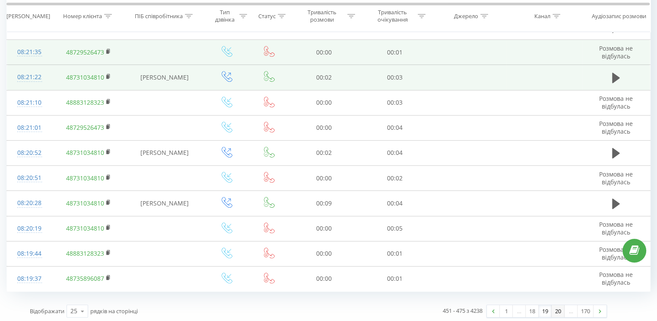
click at [558, 308] on link "20" at bounding box center [558, 311] width 13 height 12
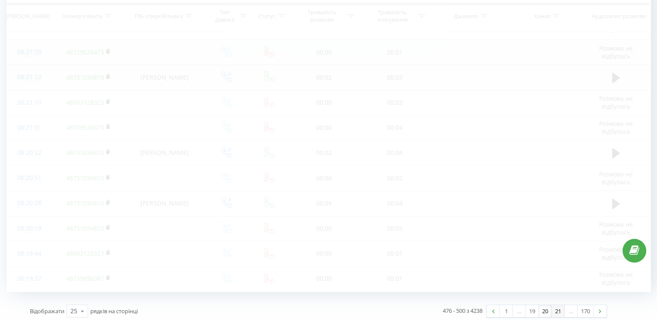
scroll to position [57, 0]
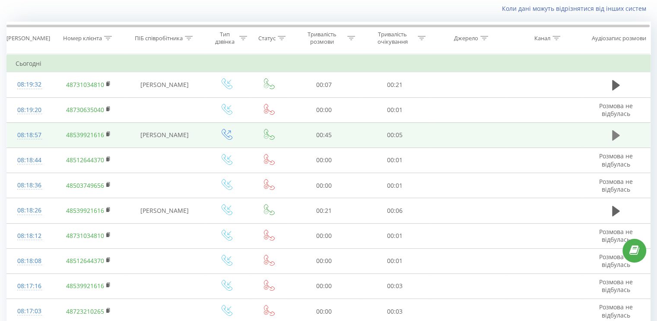
click at [619, 131] on icon at bounding box center [616, 135] width 8 height 12
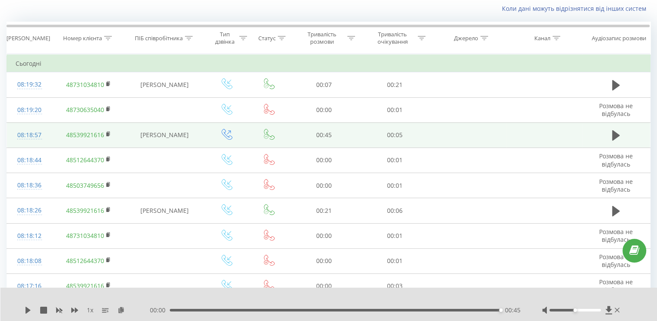
click at [608, 131] on td at bounding box center [617, 134] width 68 height 25
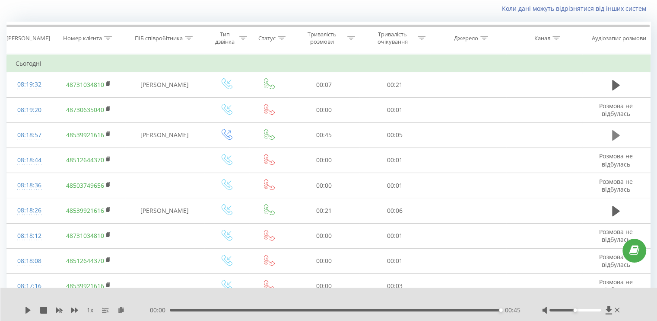
click at [614, 131] on icon at bounding box center [616, 135] width 8 height 10
click at [613, 134] on icon at bounding box center [616, 135] width 8 height 10
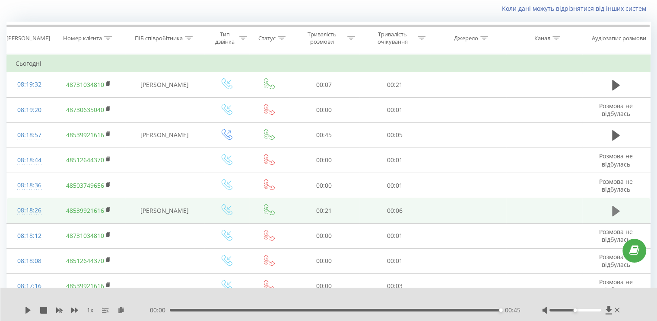
click at [615, 207] on icon at bounding box center [616, 211] width 8 height 10
drag, startPoint x: 61, startPoint y: 209, endPoint x: 104, endPoint y: 207, distance: 43.3
click at [104, 207] on td "48539921616" at bounding box center [88, 210] width 73 height 25
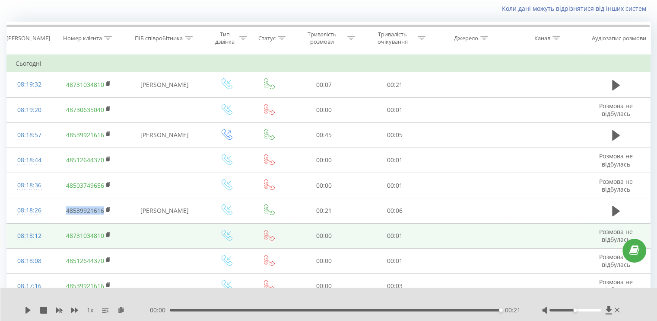
copy link "48539921616"
